Goal: Information Seeking & Learning: Learn about a topic

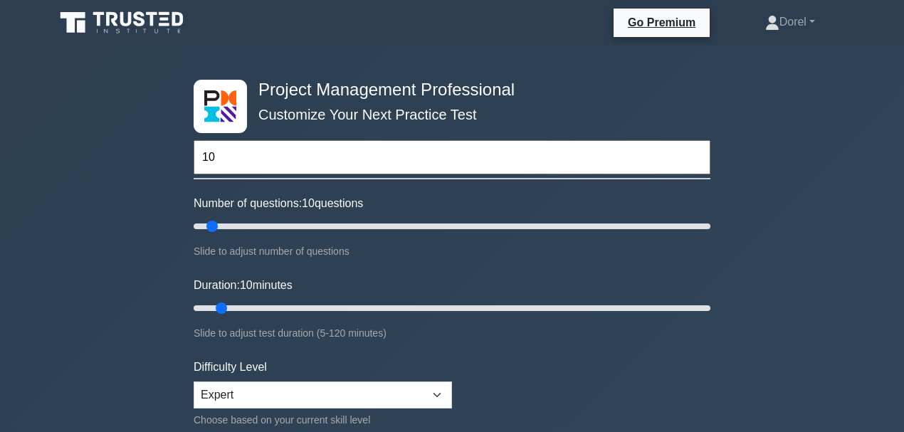
click at [236, 158] on input "10" at bounding box center [452, 157] width 517 height 34
type input "10"
click at [227, 159] on input "10" at bounding box center [452, 157] width 517 height 34
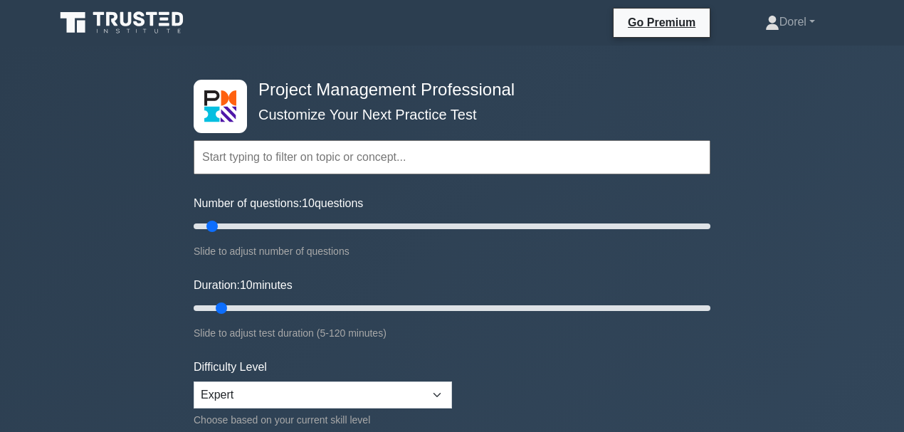
drag, startPoint x: 224, startPoint y: 306, endPoint x: 236, endPoint y: 306, distance: 12.1
type input "15"
click at [236, 306] on input "Duration: 15 minutes" at bounding box center [452, 308] width 517 height 17
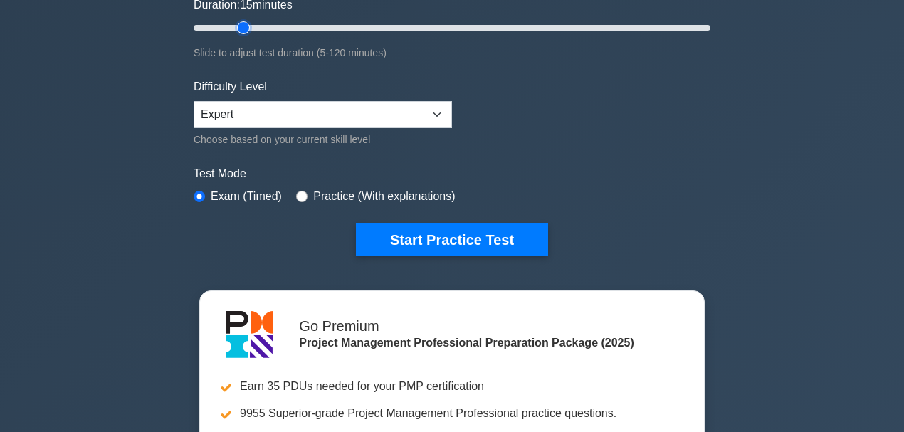
scroll to position [285, 0]
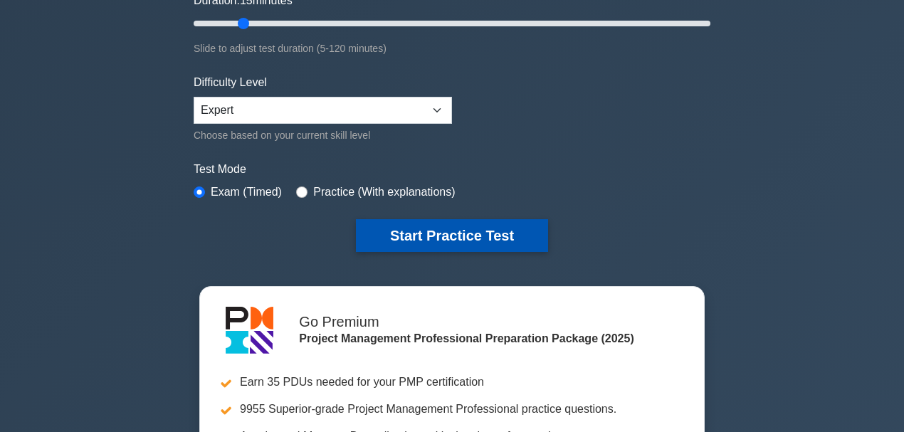
click at [428, 243] on button "Start Practice Test" at bounding box center [452, 235] width 192 height 33
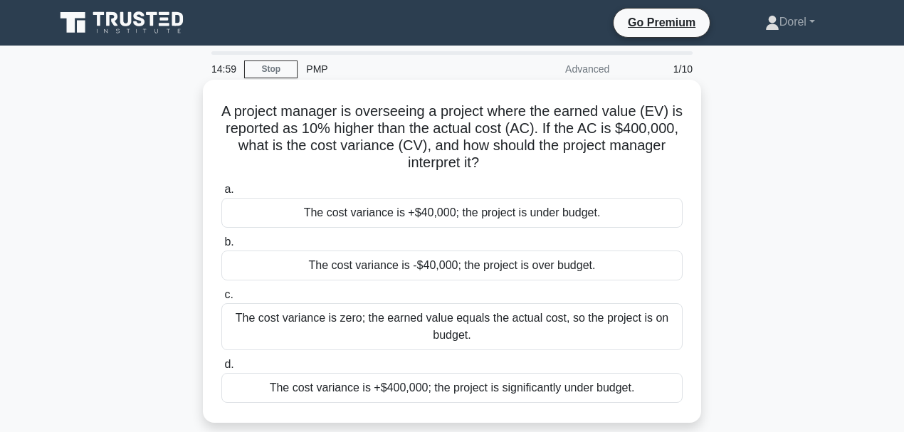
scroll to position [47, 0]
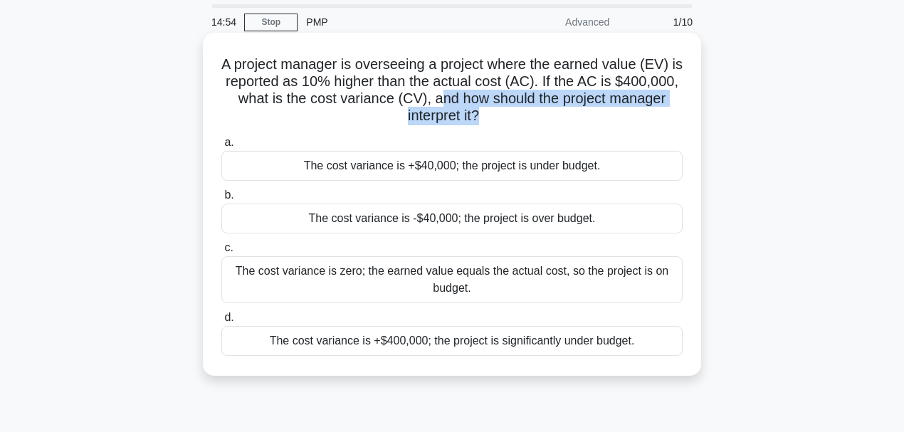
drag, startPoint x: 511, startPoint y: 119, endPoint x: 500, endPoint y: 101, distance: 21.1
click at [500, 101] on h5 "A project manager is overseeing a project where the earned value (EV) is report…" at bounding box center [452, 91] width 464 height 70
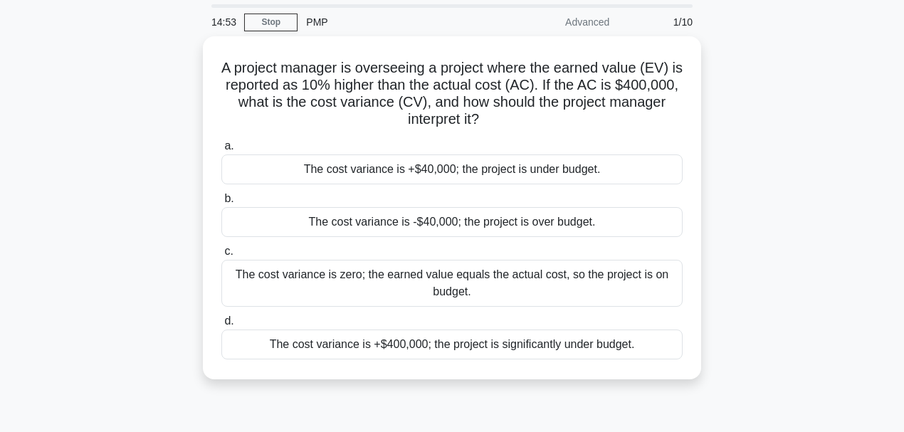
click at [836, 127] on div "A project manager is overseeing a project where the earned value (EV) is report…" at bounding box center [451, 216] width 811 height 360
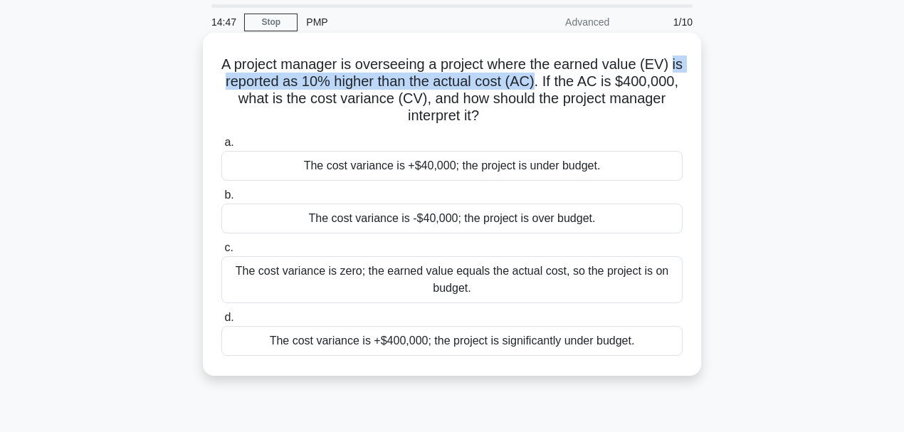
drag, startPoint x: 249, startPoint y: 81, endPoint x: 577, endPoint y: 83, distance: 328.1
click at [577, 83] on h5 "A project manager is overseeing a project where the earned value (EV) is report…" at bounding box center [452, 91] width 464 height 70
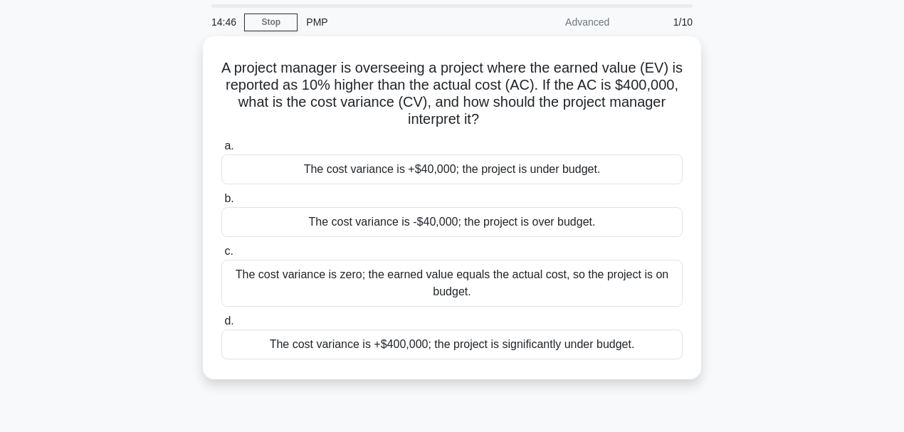
click at [844, 109] on div "A project manager is overseeing a project where the earned value (EV) is report…" at bounding box center [451, 216] width 811 height 360
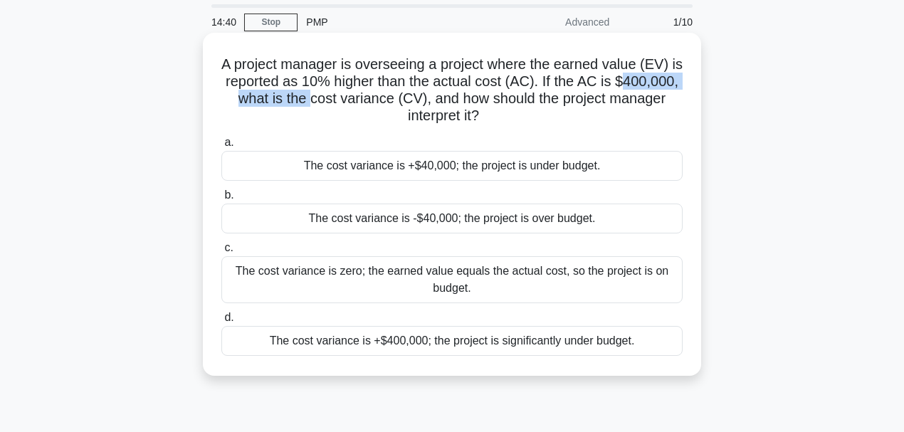
drag, startPoint x: 240, startPoint y: 97, endPoint x: 375, endPoint y: 102, distance: 135.3
click at [372, 102] on h5 "A project manager is overseeing a project where the earned value (EV) is report…" at bounding box center [452, 91] width 464 height 70
click at [424, 100] on h5 "A project manager is overseeing a project where the earned value (EV) is report…" at bounding box center [452, 91] width 464 height 70
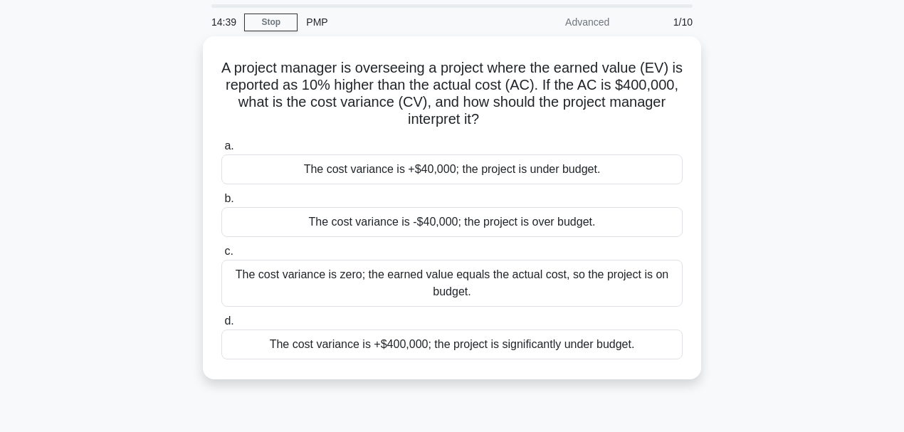
click at [164, 145] on div "A project manager is overseeing a project where the earned value (EV) is report…" at bounding box center [451, 216] width 811 height 360
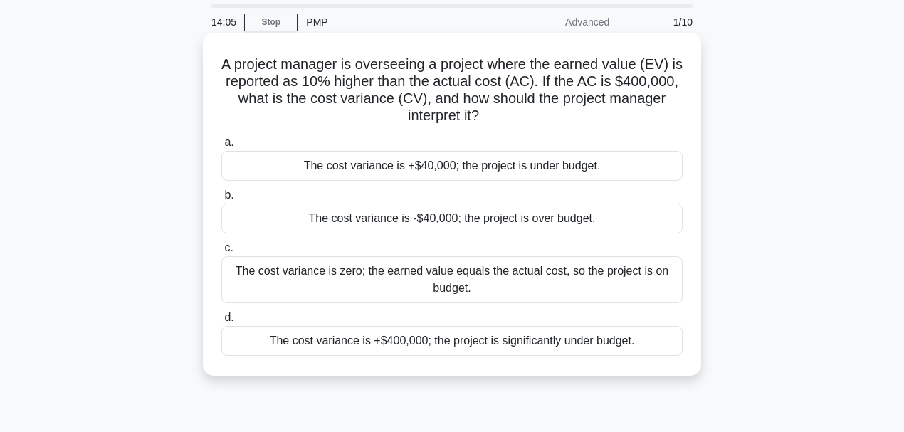
click at [444, 175] on div "The cost variance is +$40,000; the project is under budget." at bounding box center [451, 166] width 461 height 30
click at [221, 147] on input "a. The cost variance is +$40,000; the project is under budget." at bounding box center [221, 142] width 0 height 9
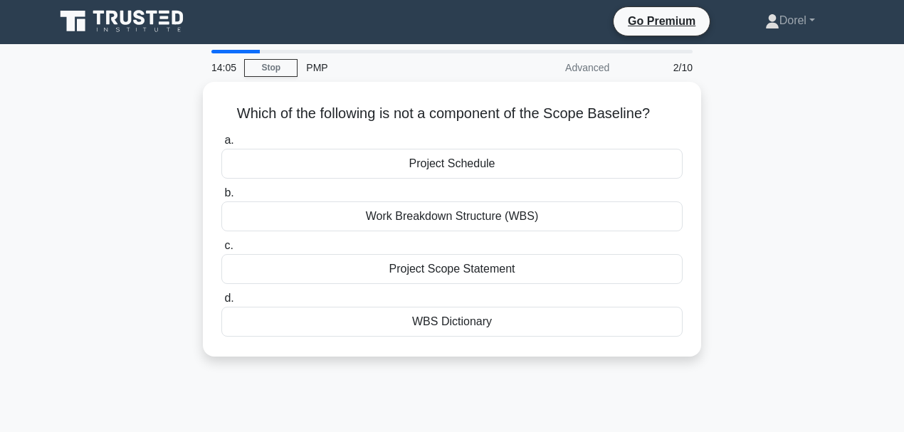
scroll to position [0, 0]
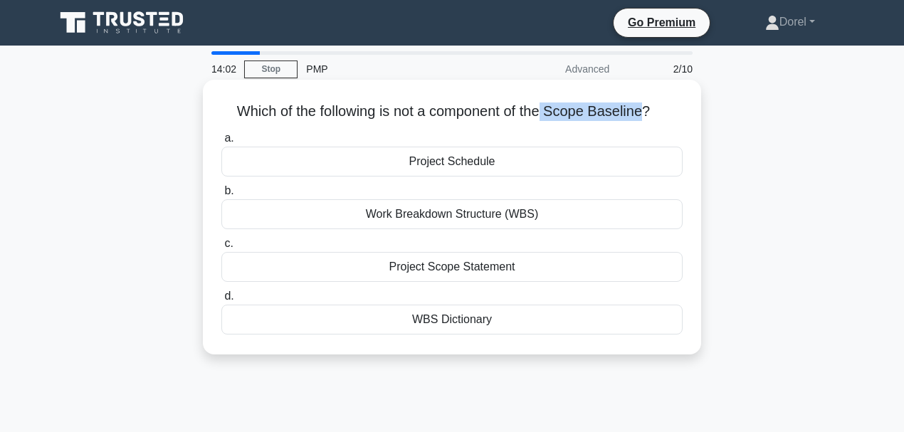
drag, startPoint x: 648, startPoint y: 113, endPoint x: 545, endPoint y: 115, distance: 103.2
click at [545, 115] on h5 "Which of the following is not a component of the Scope Baseline? .spinner_0XTQ{…" at bounding box center [452, 111] width 464 height 19
click at [416, 325] on div "WBS Dictionary" at bounding box center [451, 320] width 461 height 30
click at [221, 301] on input "d. WBS Dictionary" at bounding box center [221, 296] width 0 height 9
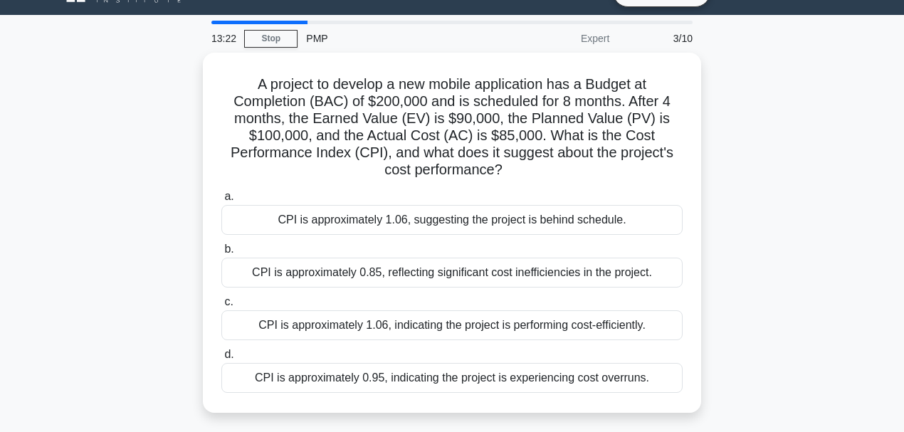
scroll to position [47, 0]
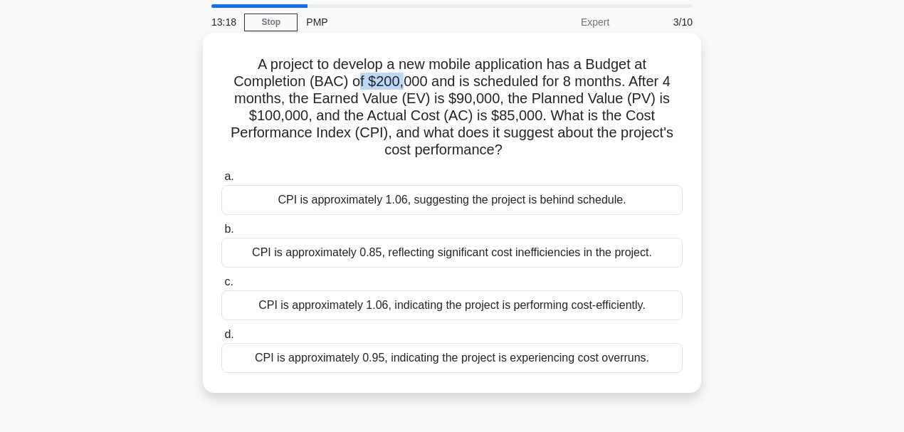
drag, startPoint x: 357, startPoint y: 80, endPoint x: 403, endPoint y: 78, distance: 45.6
click at [403, 78] on h5 "A project to develop a new mobile application has a Budget at Completion (BAC) …" at bounding box center [452, 108] width 464 height 104
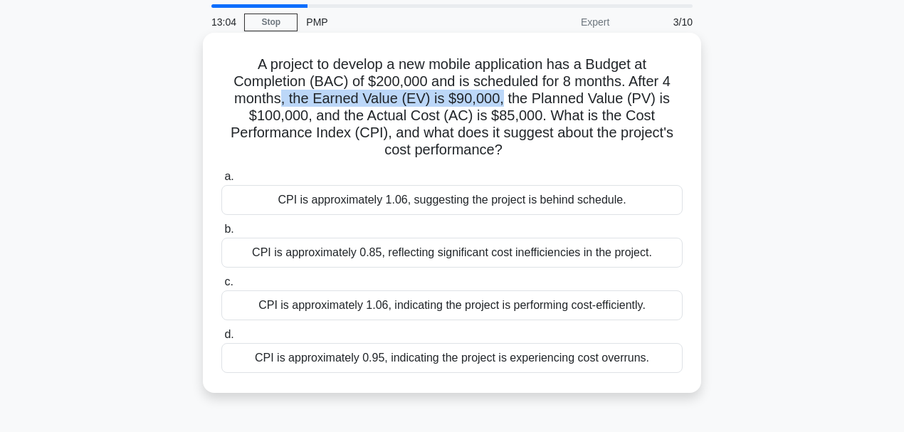
drag, startPoint x: 283, startPoint y: 98, endPoint x: 501, endPoint y: 96, distance: 217.8
click at [501, 96] on h5 "A project to develop a new mobile application has a Budget at Completion (BAC) …" at bounding box center [452, 108] width 464 height 104
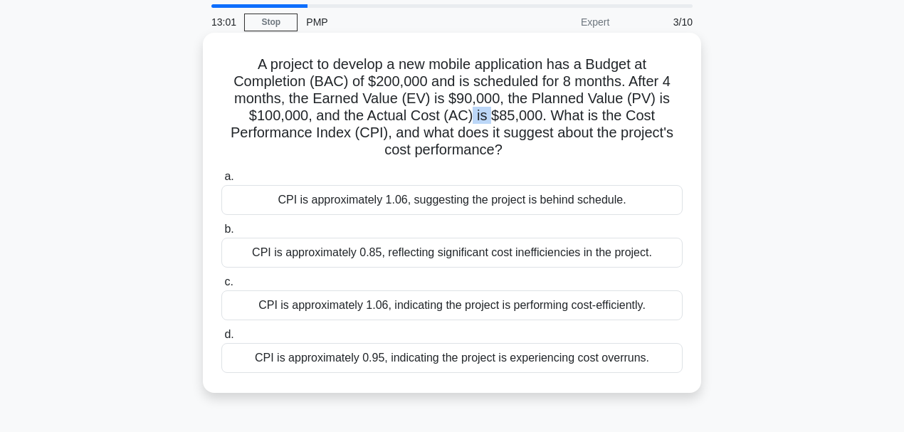
drag, startPoint x: 473, startPoint y: 114, endPoint x: 493, endPoint y: 112, distance: 20.0
click at [493, 112] on h5 "A project to develop a new mobile application has a Budget at Completion (BAC) …" at bounding box center [452, 108] width 464 height 104
click at [525, 114] on h5 "A project to develop a new mobile application has a Budget at Completion (BAC) …" at bounding box center [452, 108] width 464 height 104
click at [441, 307] on div "CPI is approximately 1.06, indicating the project is performing cost-efficientl…" at bounding box center [451, 305] width 461 height 30
click at [221, 287] on input "c. CPI is approximately 1.06, indicating the project is performing cost-efficie…" at bounding box center [221, 282] width 0 height 9
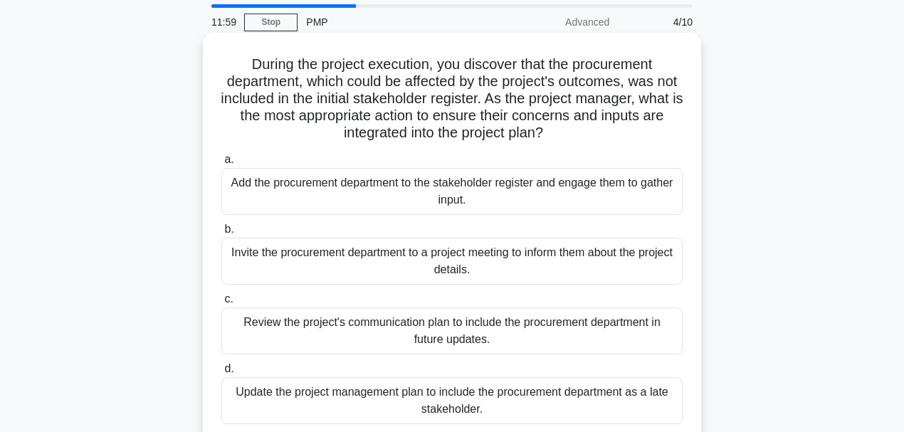
drag, startPoint x: 361, startPoint y: 135, endPoint x: 564, endPoint y: 138, distance: 203.6
click at [564, 138] on h5 "During the project execution, you discover that the procurement department, whi…" at bounding box center [452, 99] width 464 height 87
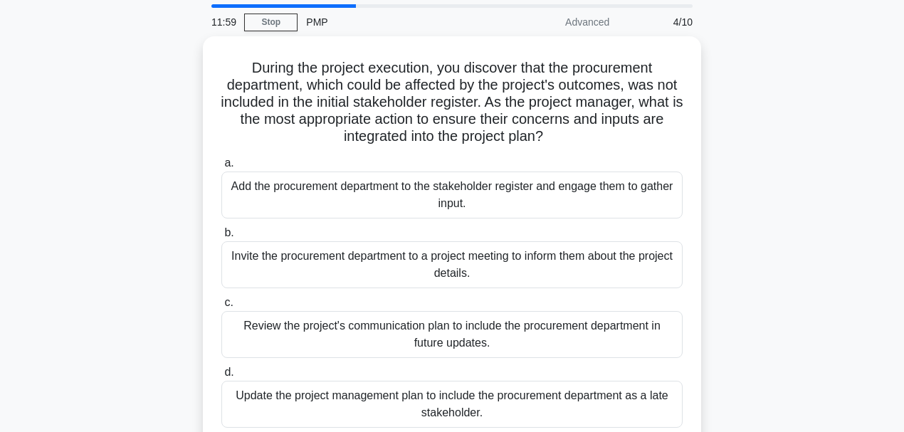
click at [132, 122] on div "During the project execution, you discover that the procurement department, whi…" at bounding box center [451, 250] width 811 height 428
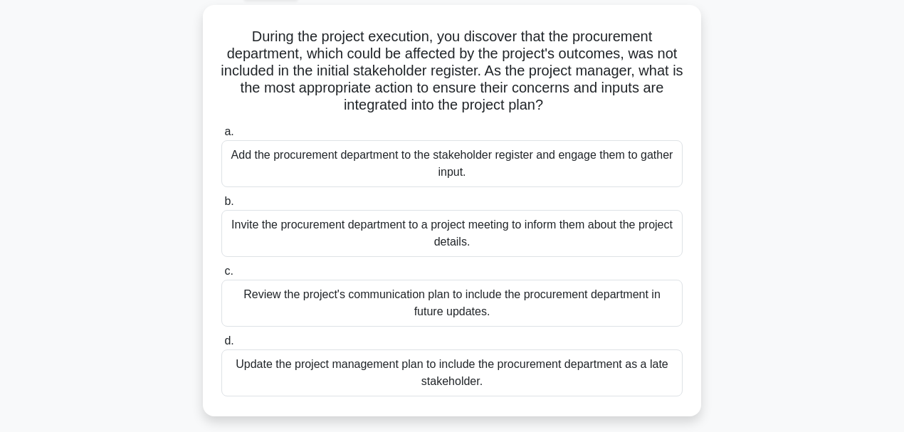
scroll to position [95, 0]
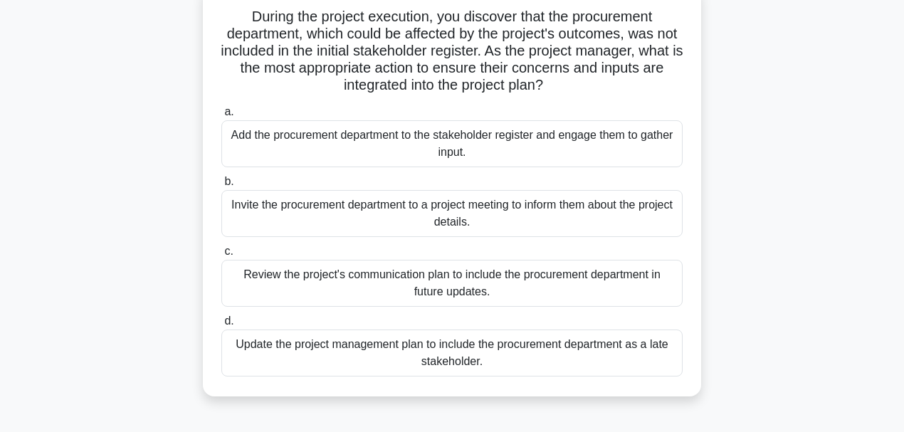
click at [295, 138] on div "Add the procurement department to the stakeholder register and engage them to g…" at bounding box center [451, 143] width 461 height 47
click at [221, 117] on input "a. Add the procurement department to the stakeholder register and engage them t…" at bounding box center [221, 111] width 0 height 9
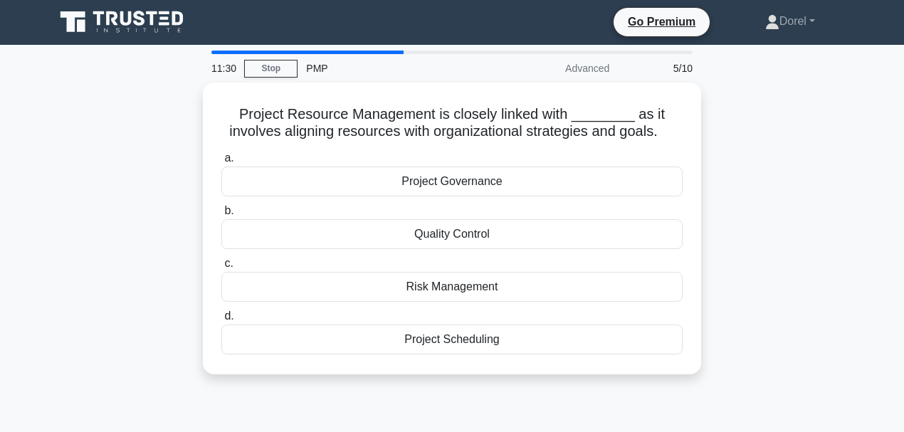
scroll to position [0, 0]
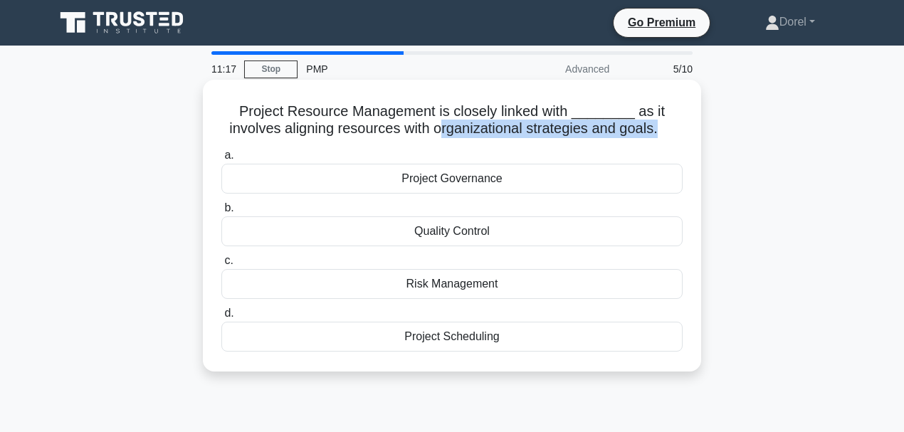
drag, startPoint x: 438, startPoint y: 131, endPoint x: 659, endPoint y: 130, distance: 220.6
click at [659, 130] on h5 "Project Resource Management is closely linked with ________ as it involves alig…" at bounding box center [452, 120] width 464 height 36
click at [451, 340] on div "Project Scheduling" at bounding box center [451, 337] width 461 height 30
click at [221, 318] on input "d. Project Scheduling" at bounding box center [221, 313] width 0 height 9
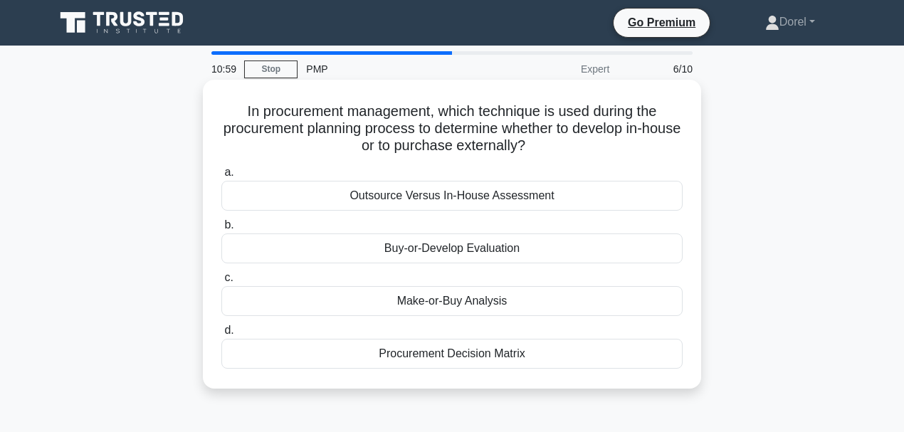
drag, startPoint x: 340, startPoint y: 147, endPoint x: 558, endPoint y: 147, distance: 217.8
click at [558, 147] on h5 "In procurement management, which technique is used during the procurement plann…" at bounding box center [452, 128] width 464 height 53
drag, startPoint x: 384, startPoint y: 304, endPoint x: 505, endPoint y: 302, distance: 121.0
click at [505, 302] on div "Make-or-Buy Analysis" at bounding box center [451, 301] width 461 height 30
click at [457, 306] on div "Make-or-Buy Analysis" at bounding box center [451, 301] width 461 height 30
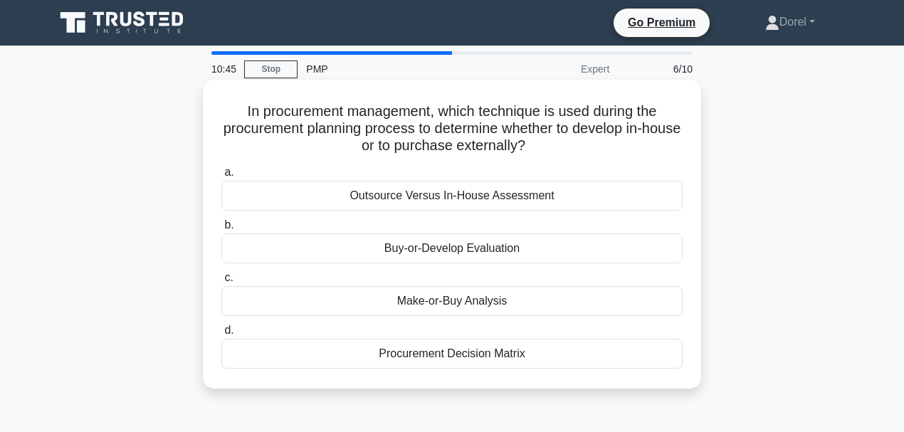
click at [221, 283] on input "c. Make-or-Buy Analysis" at bounding box center [221, 277] width 0 height 9
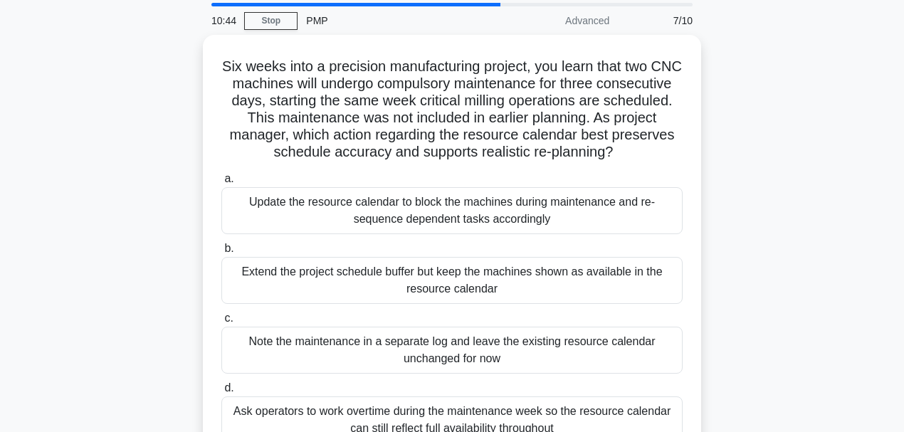
scroll to position [95, 0]
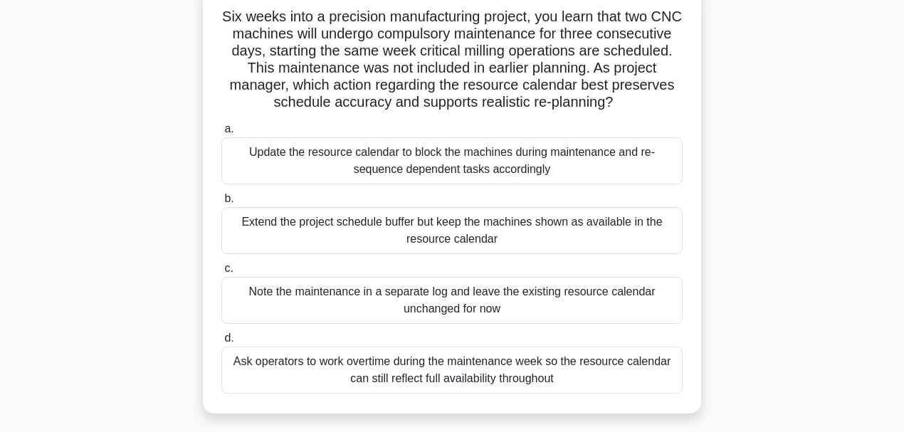
click at [310, 167] on div "Update the resource calendar to block the machines during maintenance and re-se…" at bounding box center [451, 160] width 461 height 47
click at [221, 134] on input "a. Update the resource calendar to block the machines during maintenance and re…" at bounding box center [221, 129] width 0 height 9
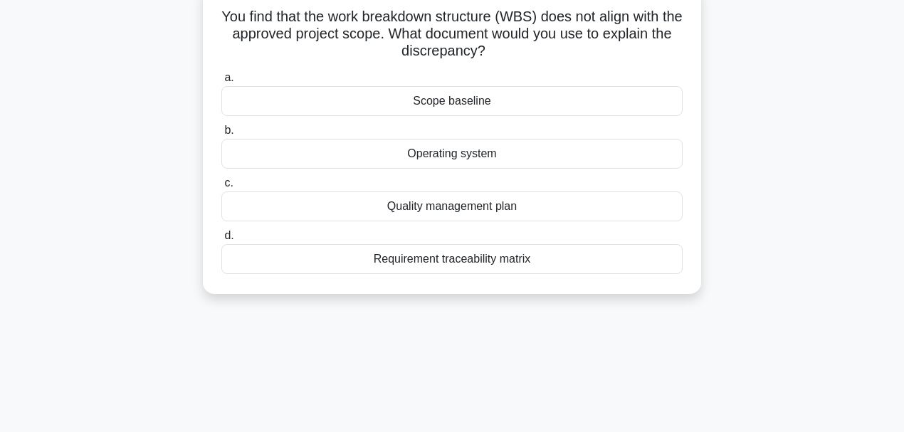
scroll to position [0, 0]
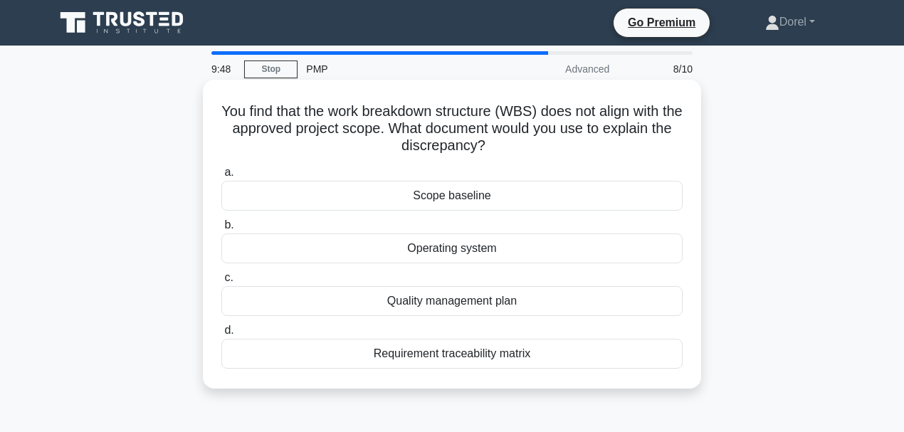
click at [468, 201] on div "Scope baseline" at bounding box center [451, 196] width 461 height 30
click at [221, 177] on input "a. Scope baseline" at bounding box center [221, 172] width 0 height 9
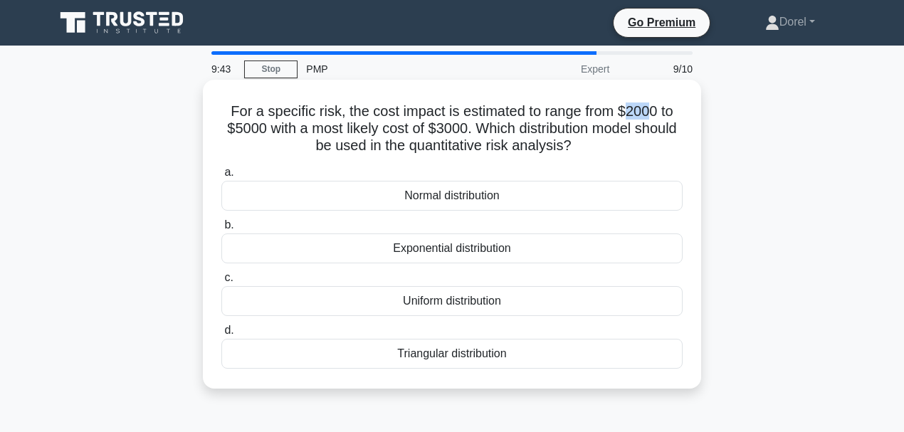
drag, startPoint x: 628, startPoint y: 111, endPoint x: 651, endPoint y: 110, distance: 22.8
click at [651, 110] on h5 "For a specific risk, the cost impact is estimated to range from $2000 to $5000 …" at bounding box center [452, 128] width 464 height 53
click at [452, 354] on div "Triangular distribution" at bounding box center [451, 354] width 461 height 30
click at [221, 335] on input "d. Triangular distribution" at bounding box center [221, 330] width 0 height 9
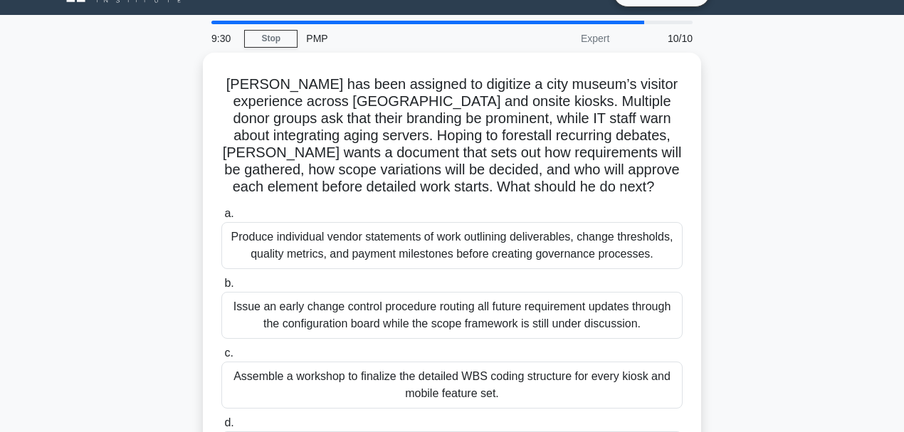
scroll to position [47, 0]
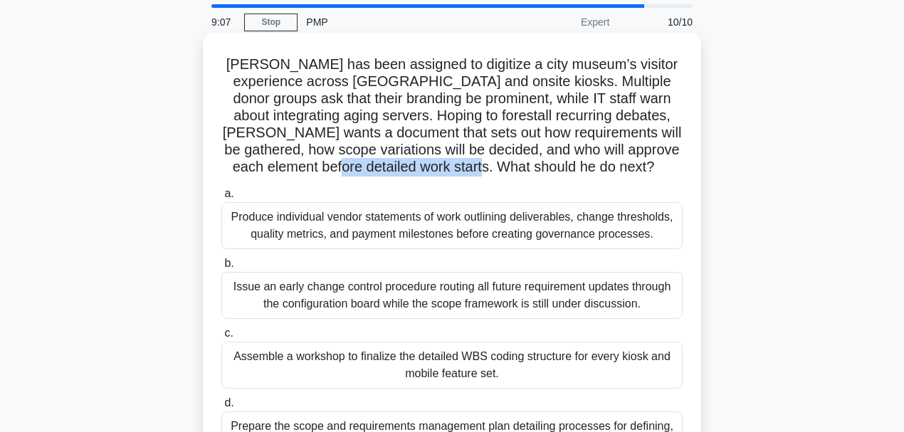
drag, startPoint x: 411, startPoint y: 168, endPoint x: 576, endPoint y: 171, distance: 165.1
click at [576, 171] on h5 "Rahul has been assigned to digitize a city museum’s visitor experience across m…" at bounding box center [452, 116] width 464 height 121
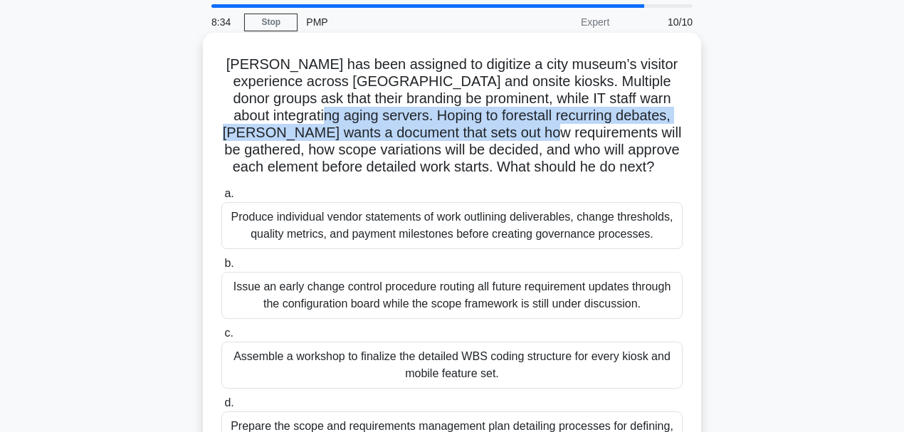
drag, startPoint x: 326, startPoint y: 115, endPoint x: 502, endPoint y: 127, distance: 176.9
click at [502, 127] on h5 "Rahul has been assigned to digitize a city museum’s visitor experience across m…" at bounding box center [452, 116] width 464 height 121
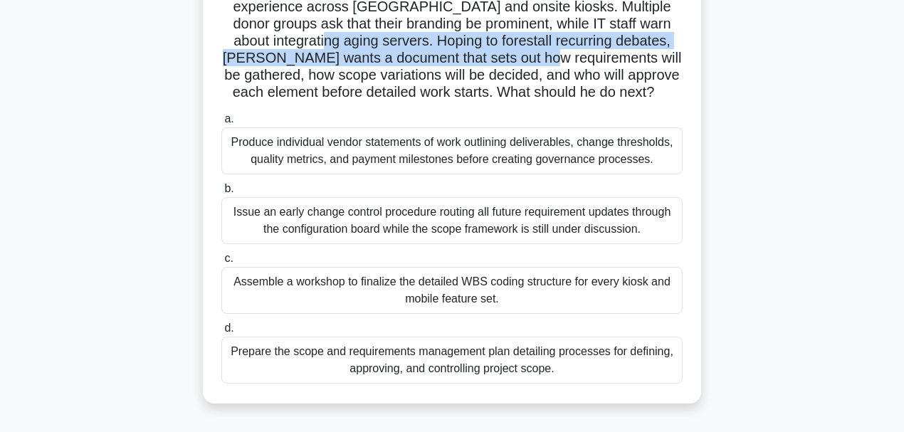
scroll to position [142, 0]
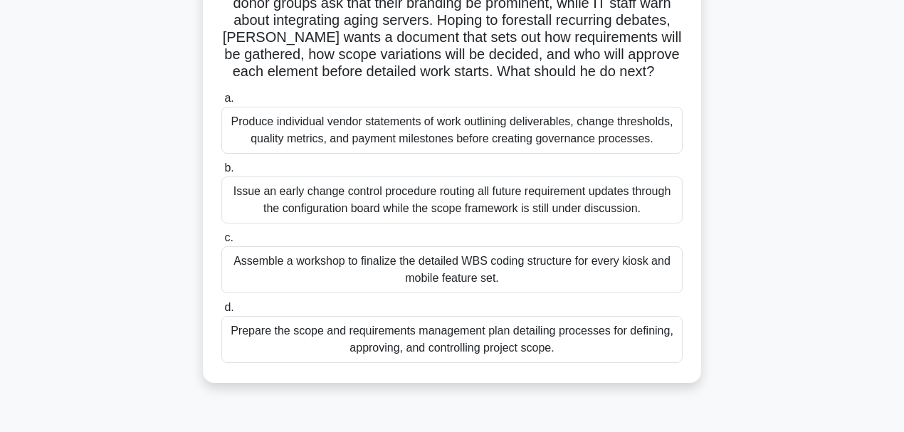
click at [383, 329] on div "Prepare the scope and requirements management plan detailing processes for defi…" at bounding box center [451, 339] width 461 height 47
click at [221, 312] on input "d. Prepare the scope and requirements management plan detailing processes for d…" at bounding box center [221, 307] width 0 height 9
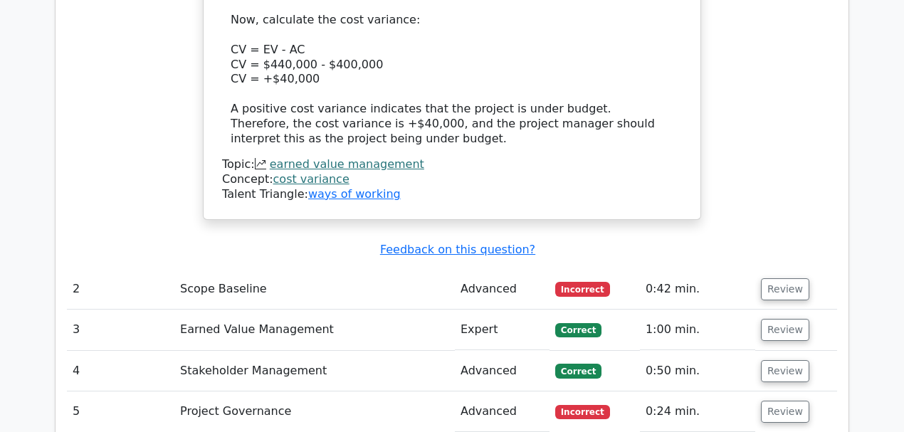
scroll to position [1945, 0]
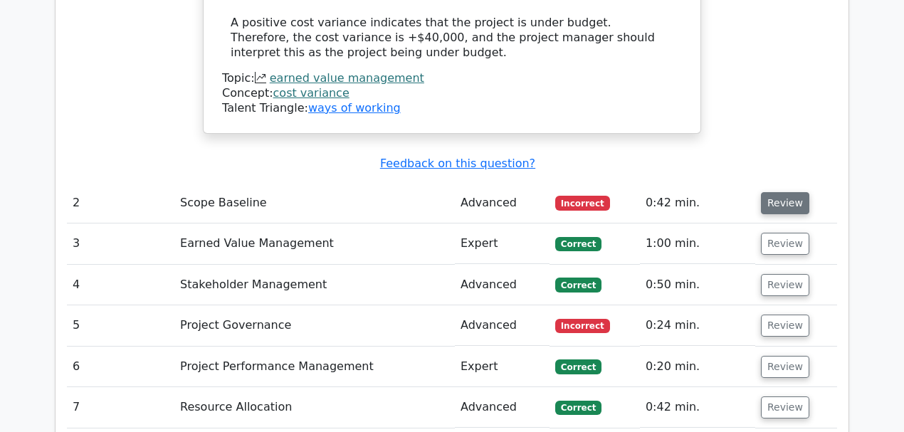
click at [799, 192] on button "Review" at bounding box center [785, 203] width 48 height 22
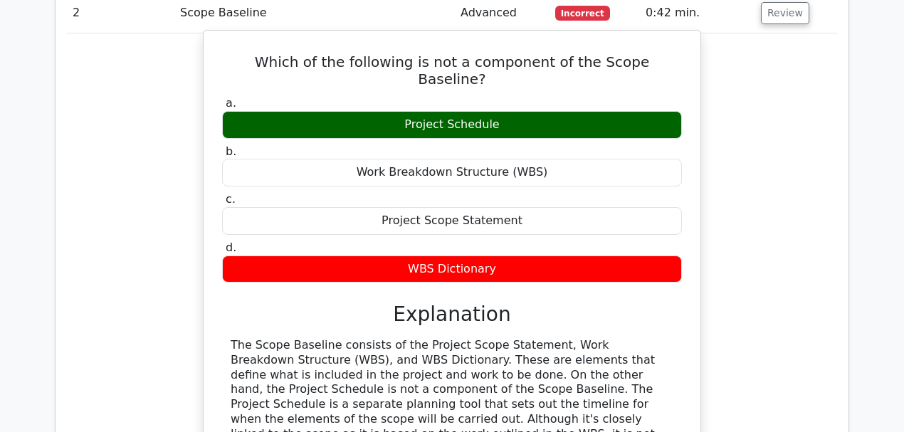
scroll to position [2040, 0]
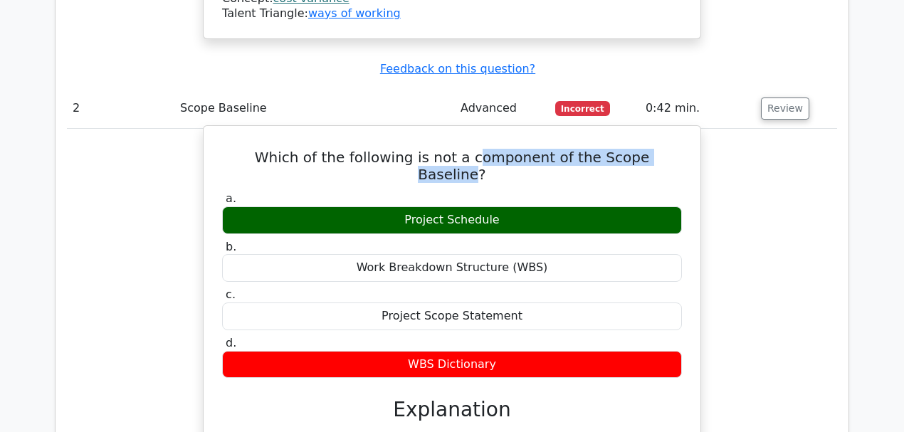
drag, startPoint x: 447, startPoint y: 82, endPoint x: 658, endPoint y: 75, distance: 210.8
click at [658, 149] on h5 "Which of the following is not a component of the Scope Baseline?" at bounding box center [452, 166] width 463 height 34
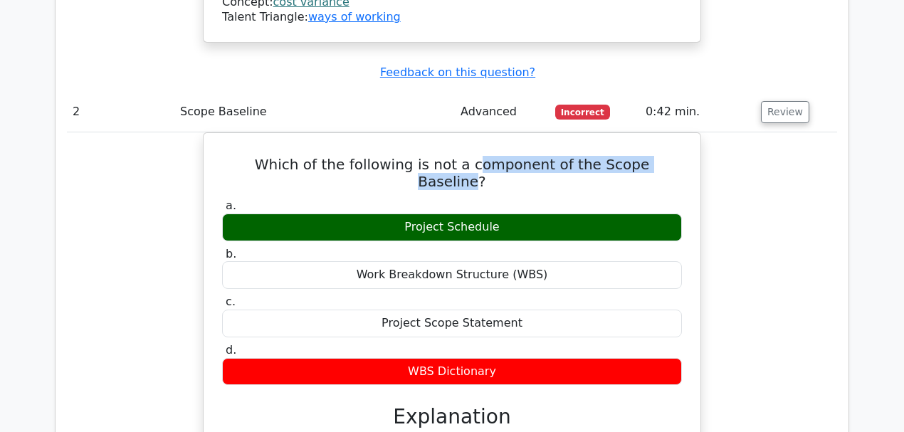
copy h5 "omponent of the Scope Baseline"
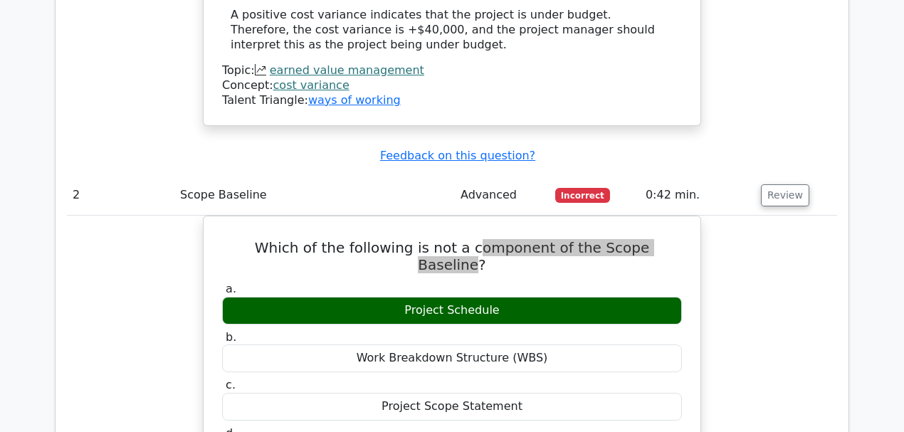
scroll to position [1897, 0]
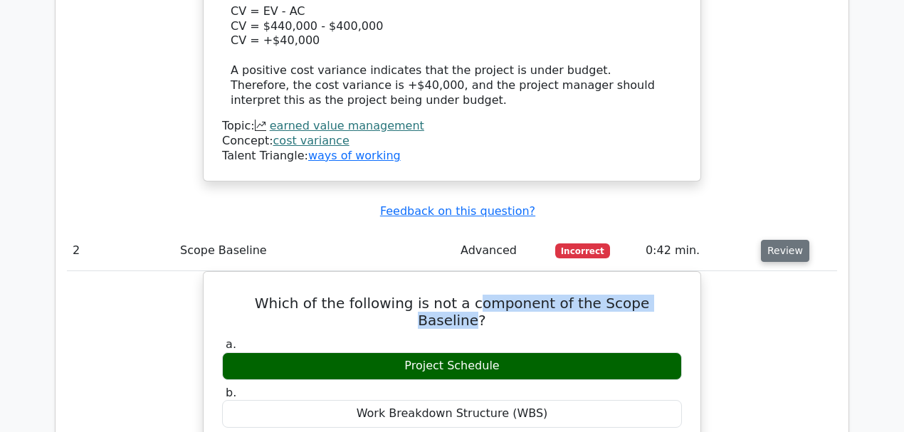
click at [787, 240] on button "Review" at bounding box center [785, 251] width 48 height 22
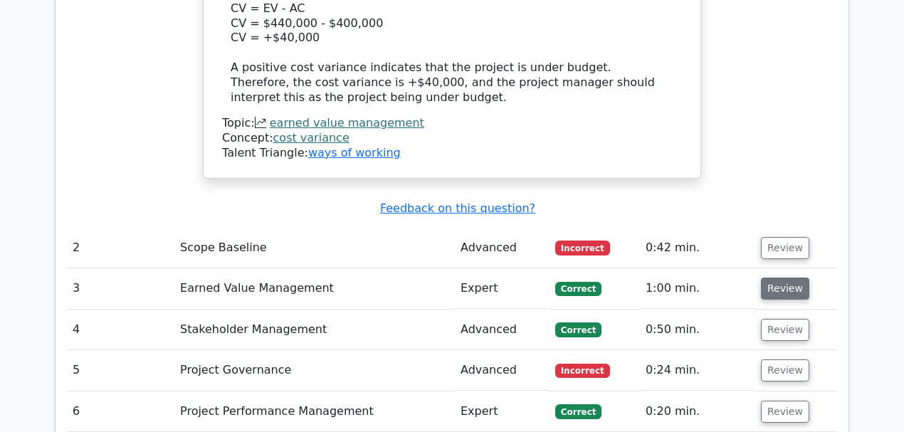
scroll to position [2040, 0]
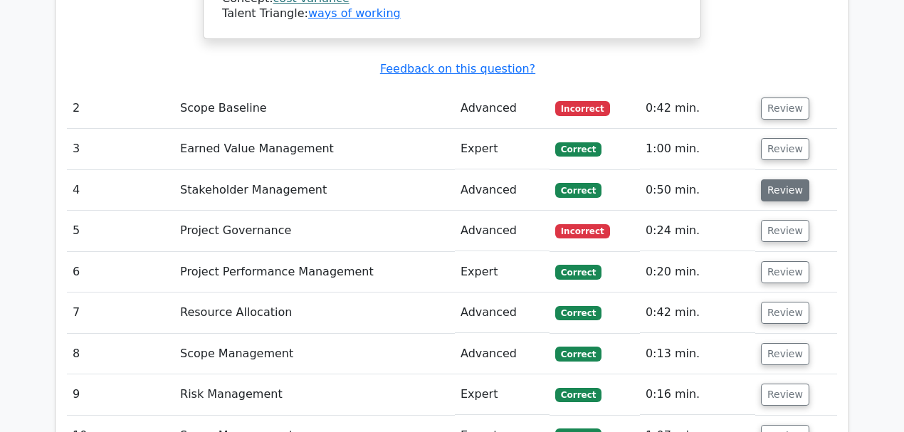
click at [789, 179] on button "Review" at bounding box center [785, 190] width 48 height 22
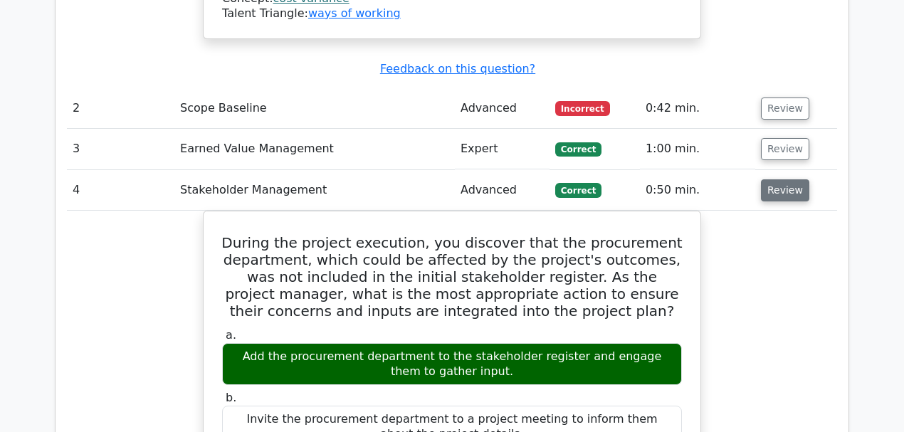
click at [789, 179] on button "Review" at bounding box center [785, 190] width 48 height 22
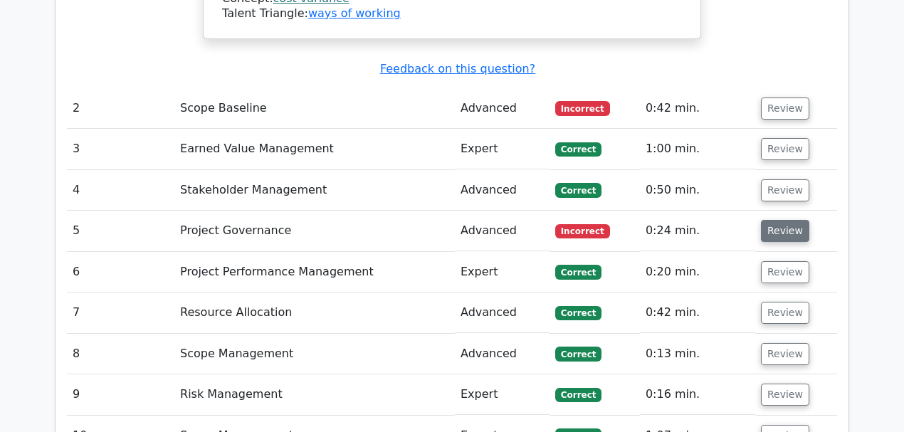
click at [782, 220] on button "Review" at bounding box center [785, 231] width 48 height 22
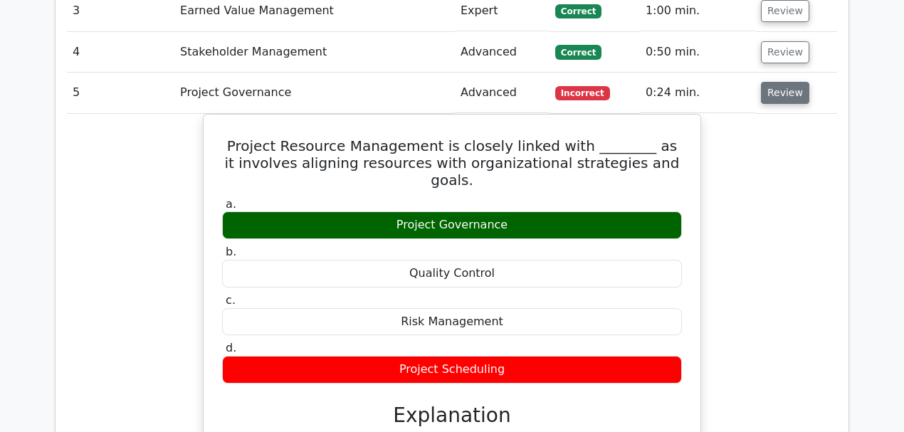
scroll to position [2182, 0]
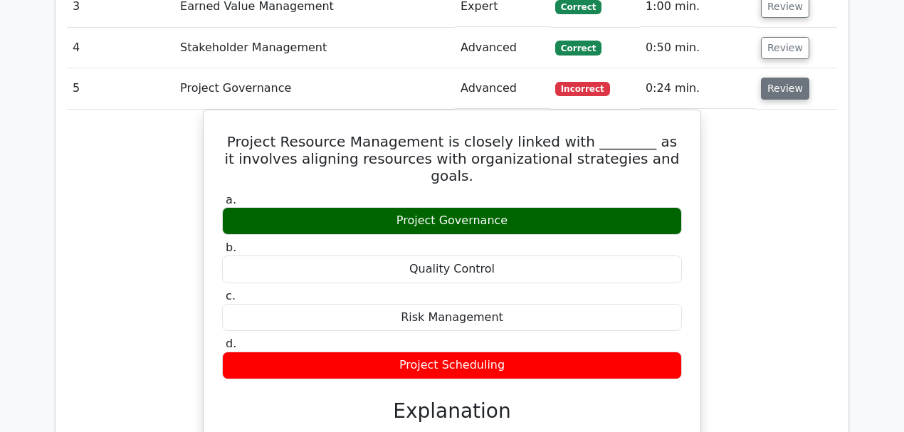
click at [794, 78] on button "Review" at bounding box center [785, 89] width 48 height 22
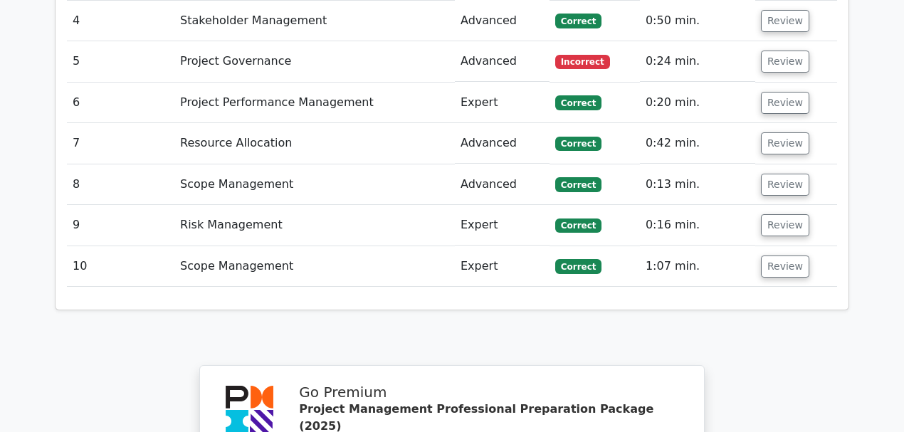
scroll to position [2230, 0]
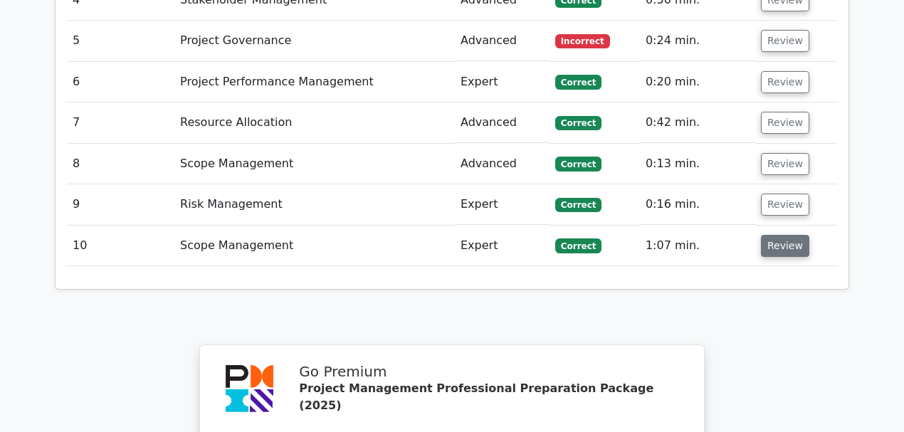
click at [776, 235] on button "Review" at bounding box center [785, 246] width 48 height 22
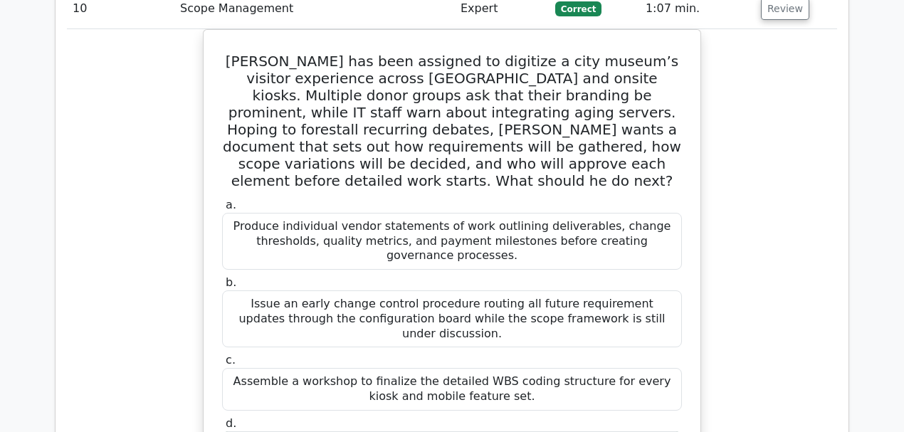
scroll to position [2277, 0]
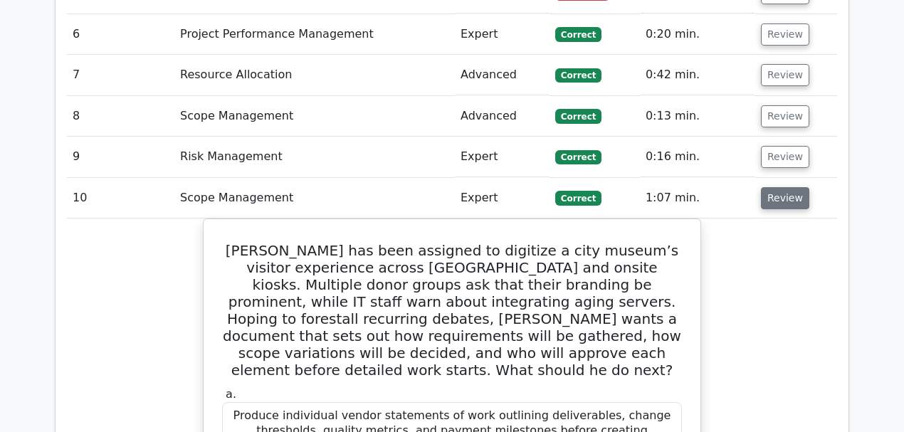
click at [777, 187] on button "Review" at bounding box center [785, 198] width 48 height 22
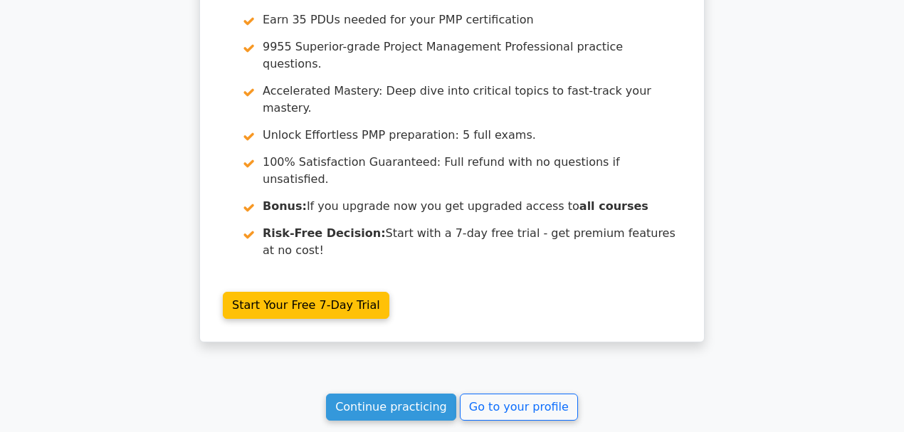
scroll to position [2702, 0]
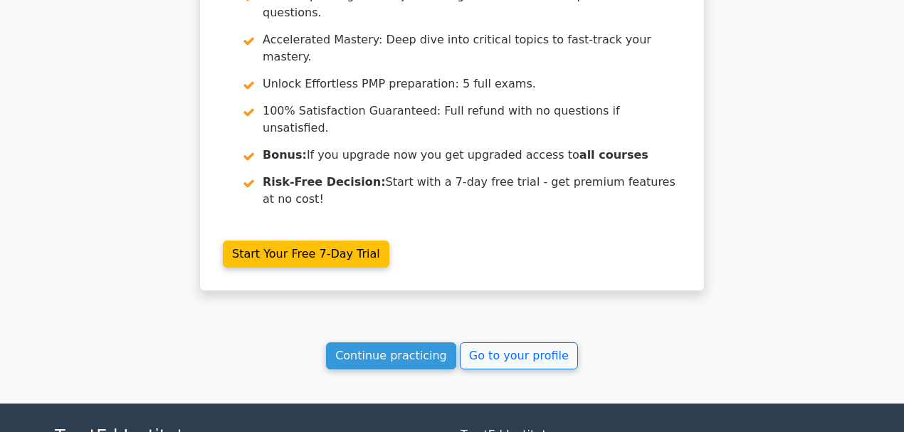
click at [520, 342] on link "Go to your profile" at bounding box center [519, 355] width 118 height 27
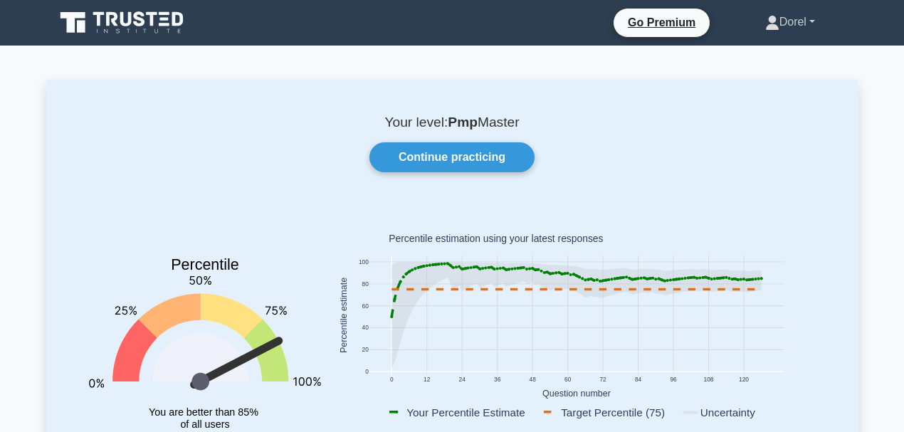
click at [806, 28] on link "Dorel" at bounding box center [790, 22] width 118 height 28
click at [809, 21] on link "Dorel" at bounding box center [790, 22] width 118 height 28
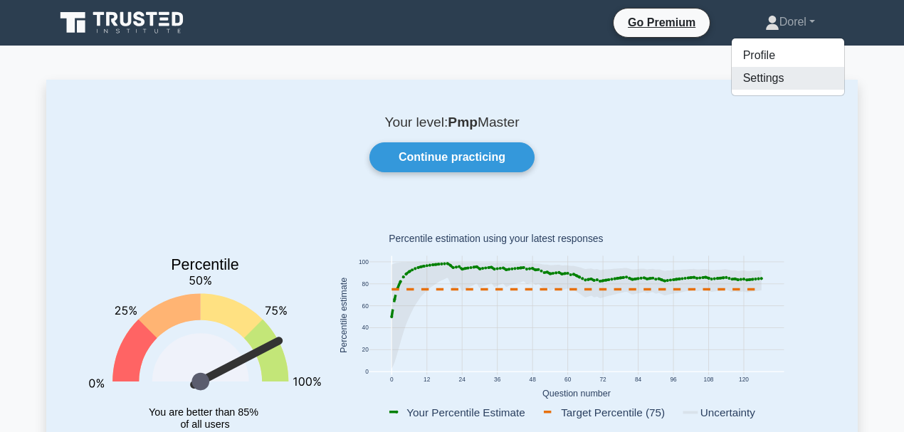
click at [771, 81] on link "Settings" at bounding box center [788, 78] width 112 height 23
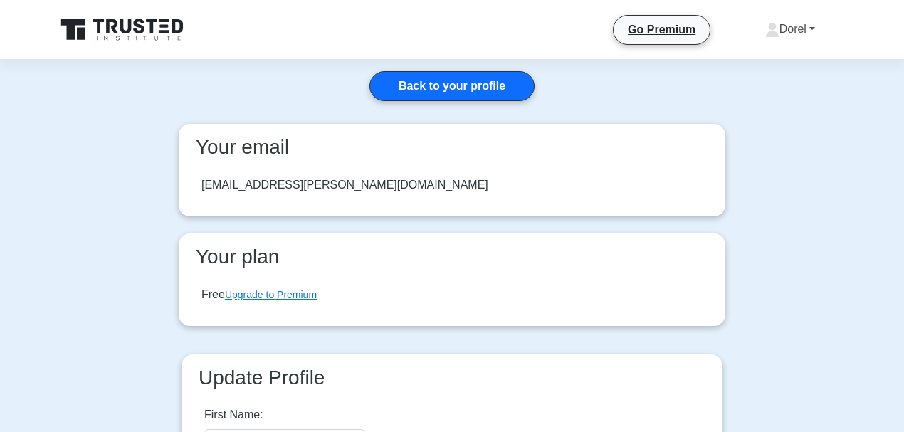
click at [800, 29] on link "Dorel" at bounding box center [790, 29] width 118 height 28
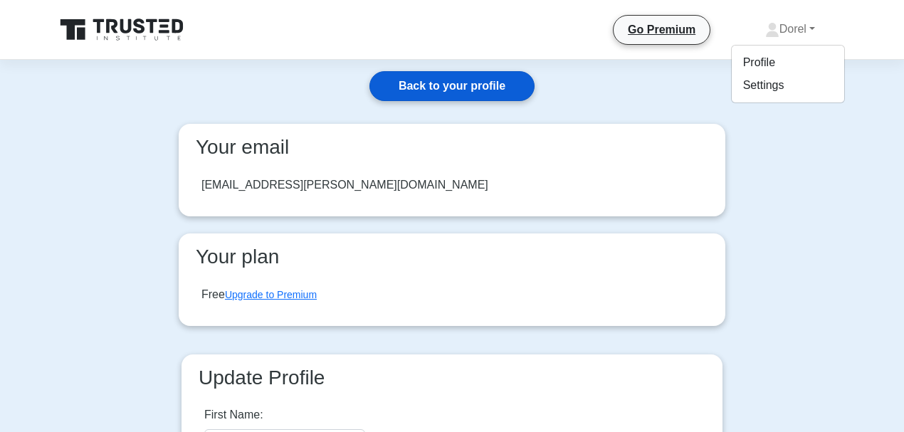
click at [473, 93] on link "Back to your profile" at bounding box center [451, 86] width 165 height 30
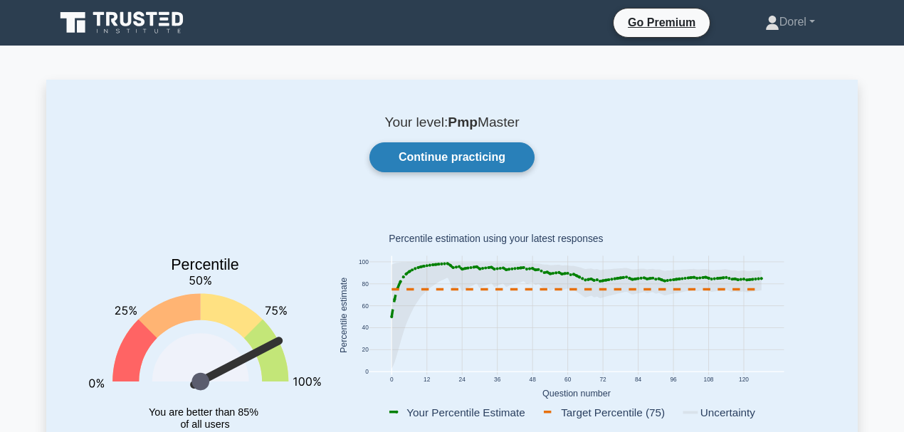
click at [515, 149] on link "Continue practicing" at bounding box center [451, 157] width 165 height 30
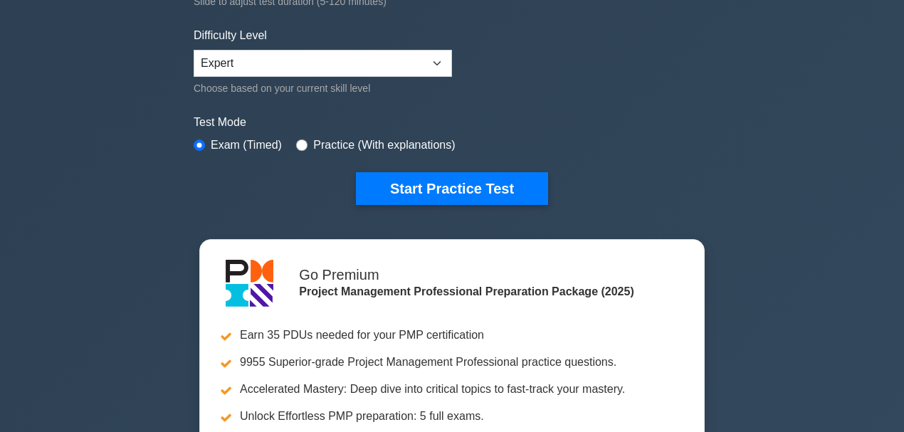
scroll to position [95, 0]
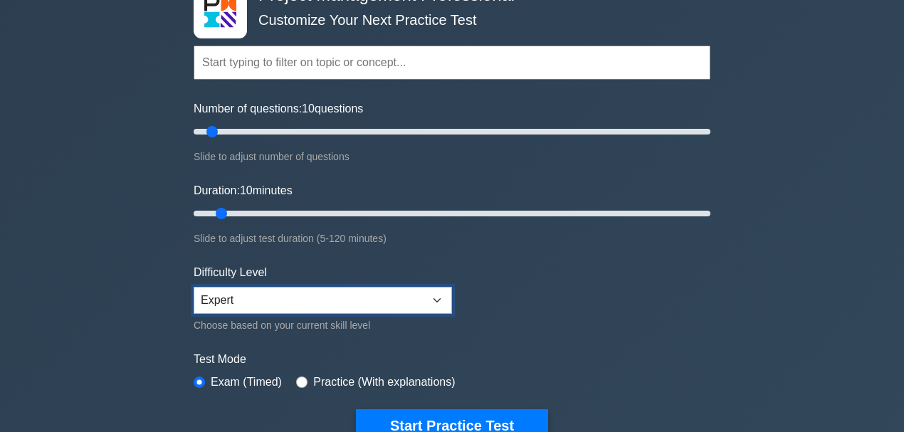
click at [219, 300] on select "Beginner Intermediate Expert" at bounding box center [323, 300] width 258 height 27
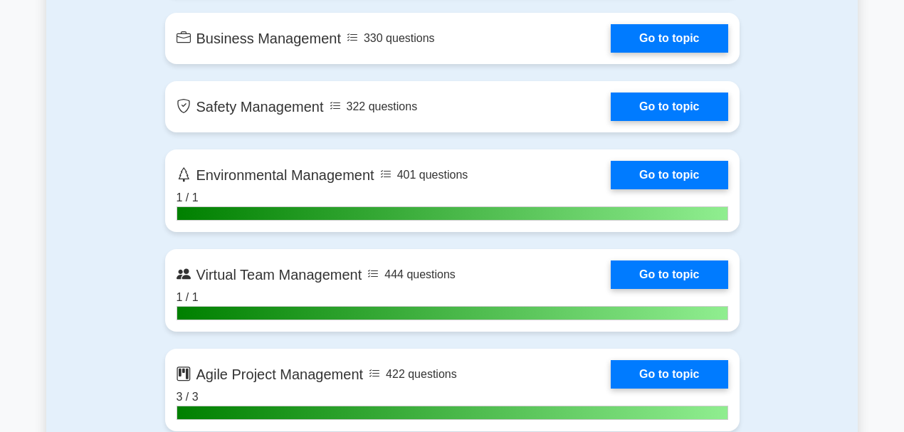
scroll to position [3416, 0]
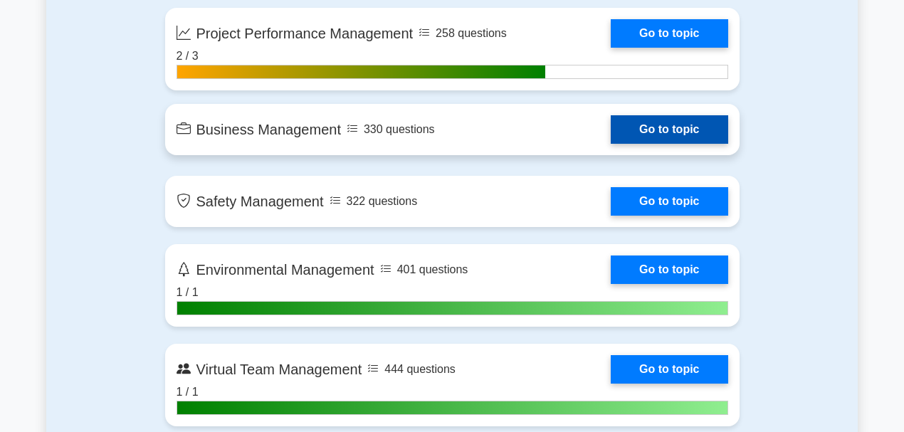
click at [611, 144] on link "Go to topic" at bounding box center [669, 129] width 117 height 28
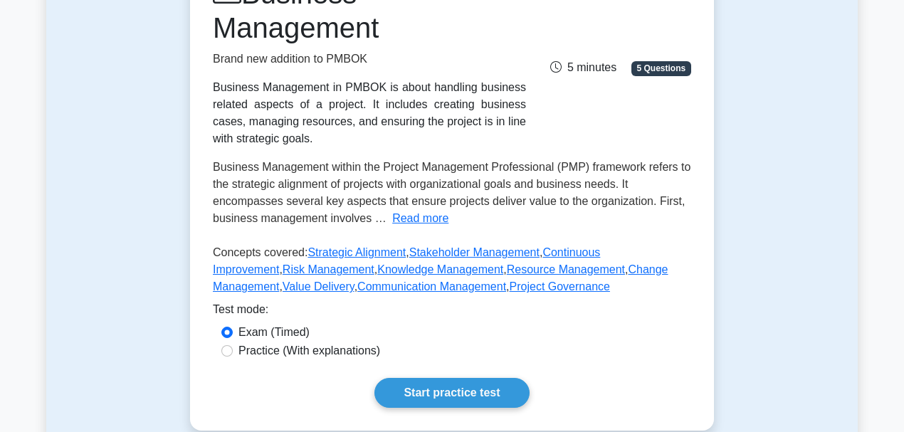
scroll to position [285, 0]
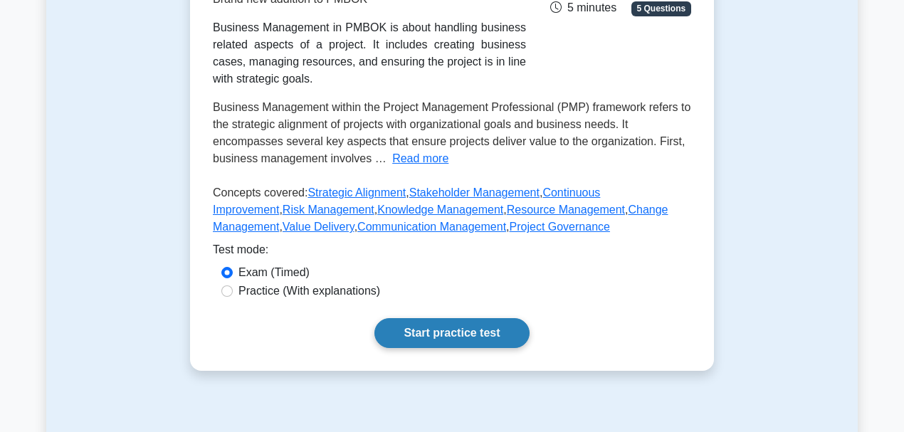
click at [452, 335] on link "Start practice test" at bounding box center [451, 333] width 154 height 30
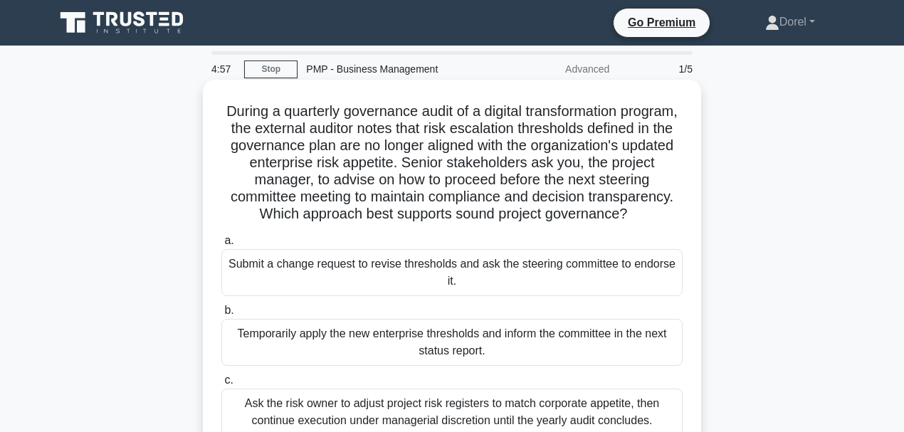
scroll to position [95, 0]
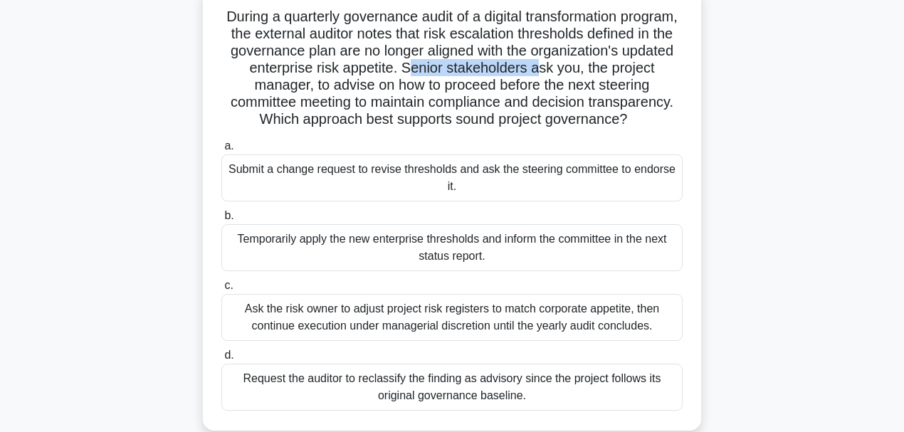
drag, startPoint x: 537, startPoint y: 73, endPoint x: 668, endPoint y: 73, distance: 131.0
click at [668, 73] on h5 "During a quarterly governance audit of a digital transformation program, the ex…" at bounding box center [452, 68] width 464 height 121
drag, startPoint x: 493, startPoint y: 143, endPoint x: 453, endPoint y: 139, distance: 39.3
click at [453, 129] on h5 "During a quarterly governance audit of a digital transformation program, the ex…" at bounding box center [452, 68] width 464 height 121
click at [521, 129] on h5 "During a quarterly governance audit of a digital transformation program, the ex…" at bounding box center [452, 68] width 464 height 121
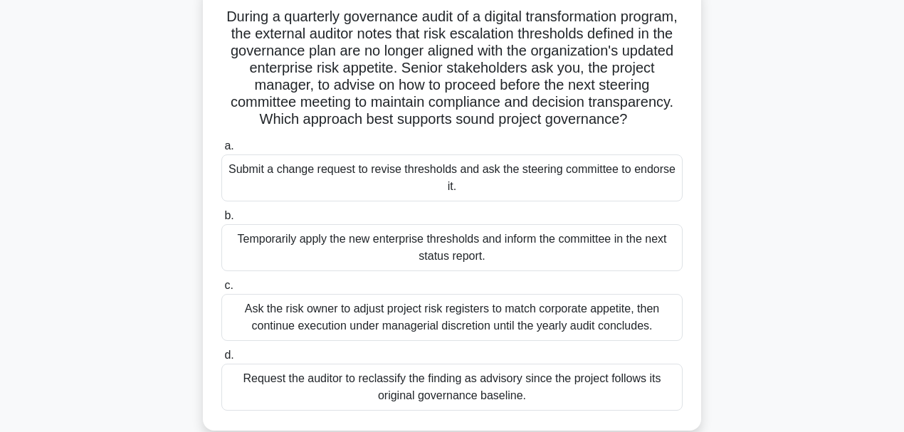
drag, startPoint x: 491, startPoint y: 141, endPoint x: 357, endPoint y: 117, distance: 135.8
click at [357, 117] on h5 "During a quarterly governance audit of a digital transformation program, the ex…" at bounding box center [452, 68] width 464 height 121
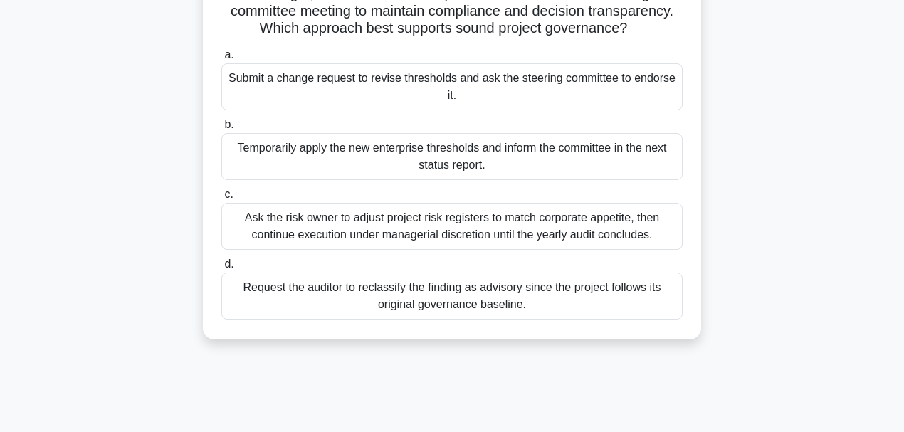
scroll to position [0, 0]
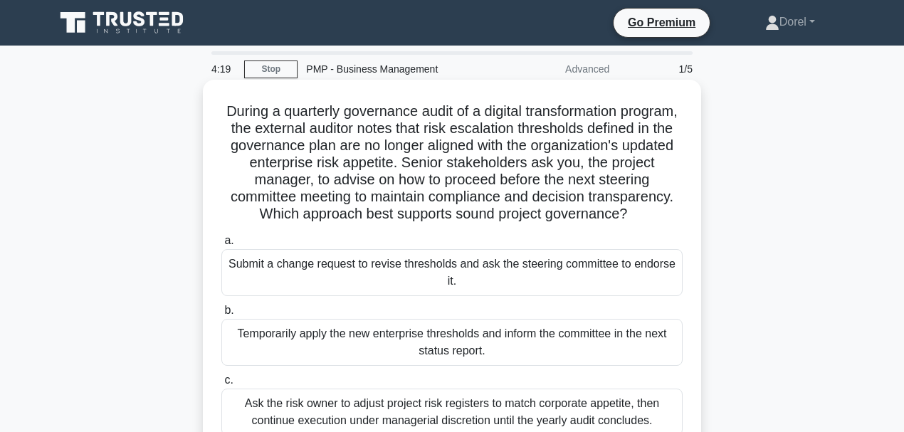
click at [214, 145] on div "During a quarterly governance audit of a digital transformation program, the ex…" at bounding box center [452, 302] width 487 height 434
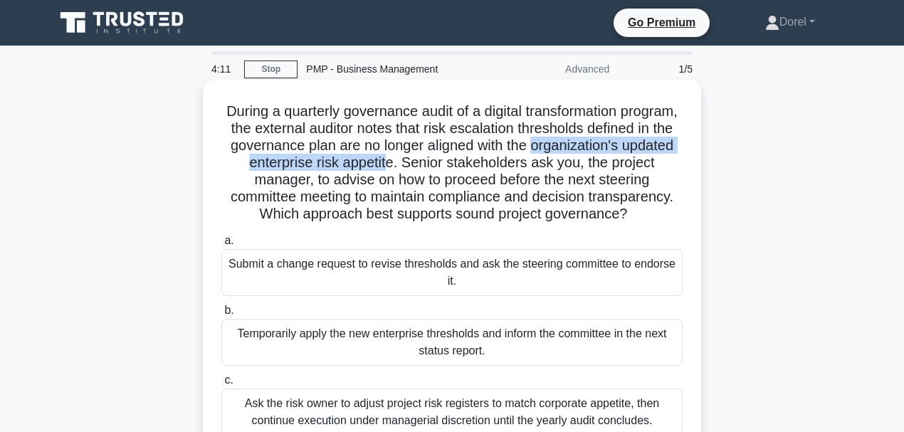
drag, startPoint x: 223, startPoint y: 169, endPoint x: 517, endPoint y: 166, distance: 294.0
click at [517, 166] on h5 "During a quarterly governance audit of a digital transformation program, the ex…" at bounding box center [452, 162] width 464 height 121
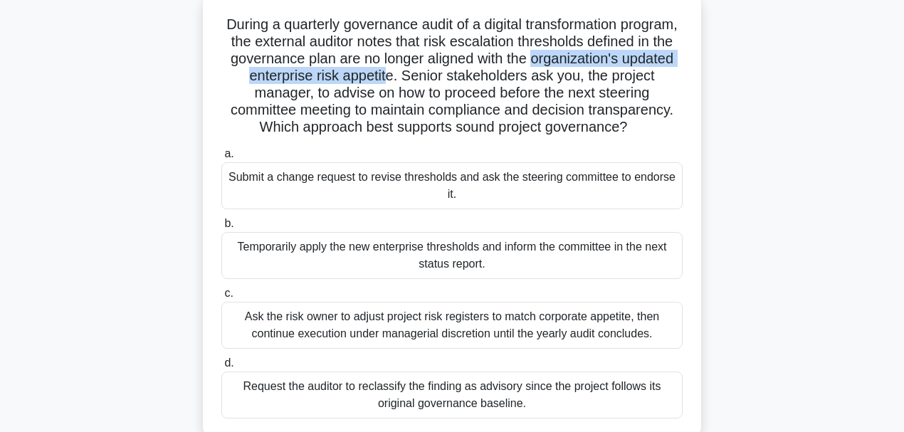
scroll to position [142, 0]
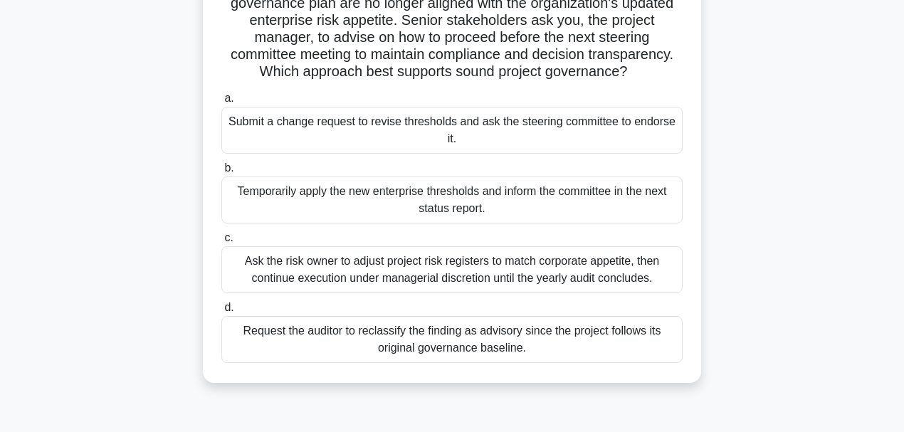
click at [262, 144] on div "Submit a change request to revise thresholds and ask the steering committee to …" at bounding box center [451, 130] width 461 height 47
click at [221, 103] on input "a. Submit a change request to revise thresholds and ask the steering committee …" at bounding box center [221, 98] width 0 height 9
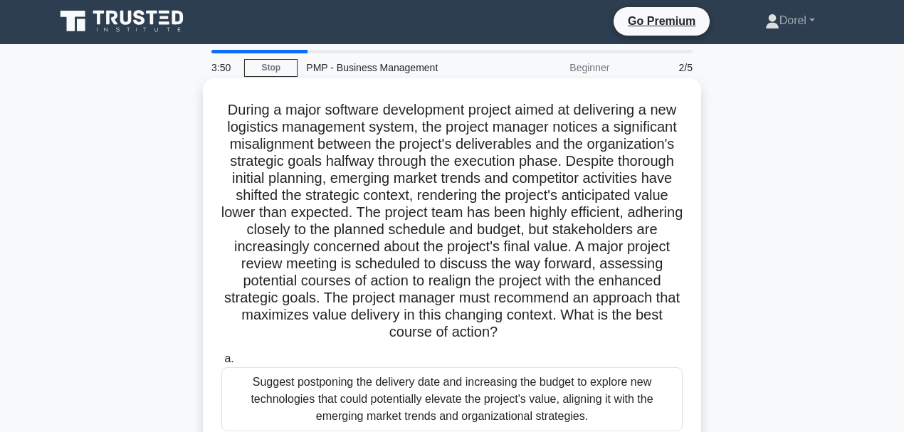
scroll to position [0, 0]
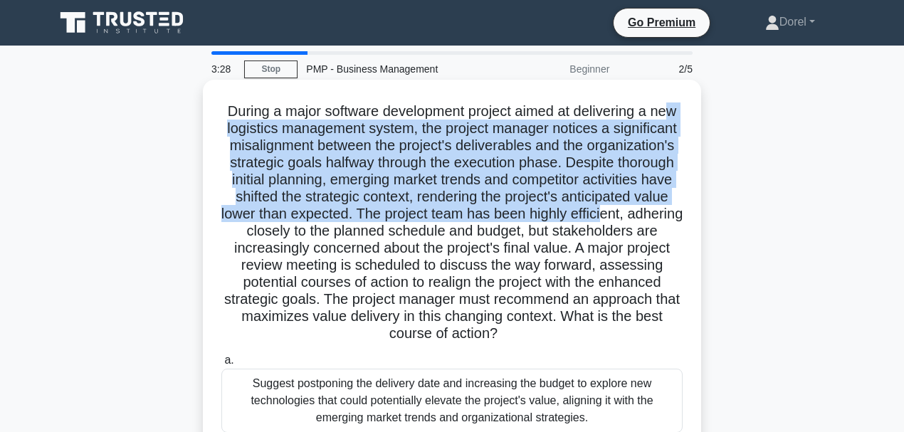
drag, startPoint x: 258, startPoint y: 128, endPoint x: 349, endPoint y: 228, distance: 135.5
click at [349, 228] on h5 "During a major software development project aimed at delivering a new logistics…" at bounding box center [452, 222] width 464 height 241
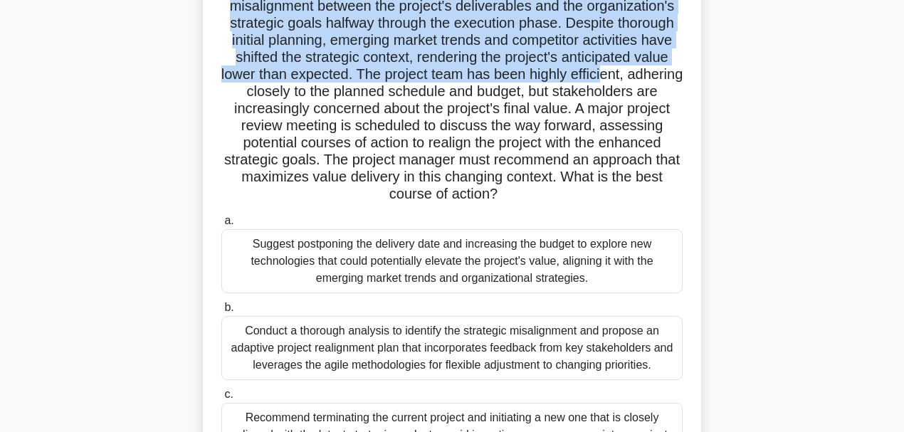
scroll to position [189, 0]
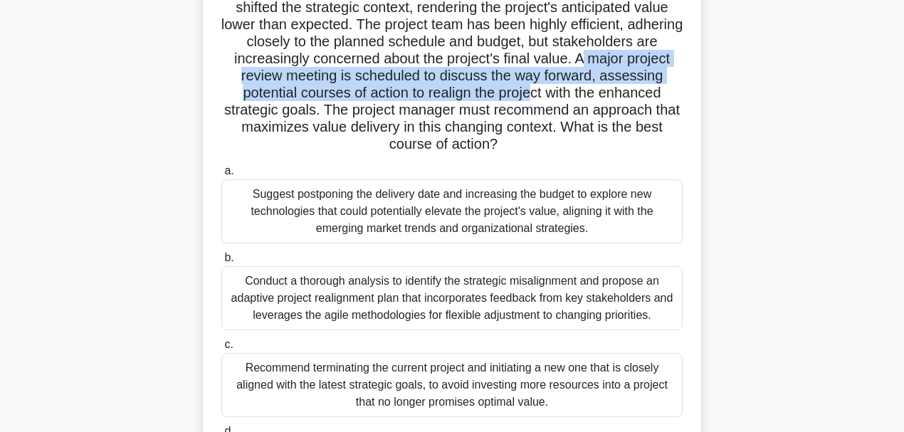
drag, startPoint x: 304, startPoint y: 77, endPoint x: 673, endPoint y: 98, distance: 370.0
click at [673, 98] on h5 "During a major software development project aimed at delivering a new logistics…" at bounding box center [452, 33] width 464 height 241
drag, startPoint x: 229, startPoint y: 127, endPoint x: 687, endPoint y: 148, distance: 458.1
click at [687, 148] on div "During a major software development project aimed at delivering a new logistics…" at bounding box center [452, 207] width 487 height 622
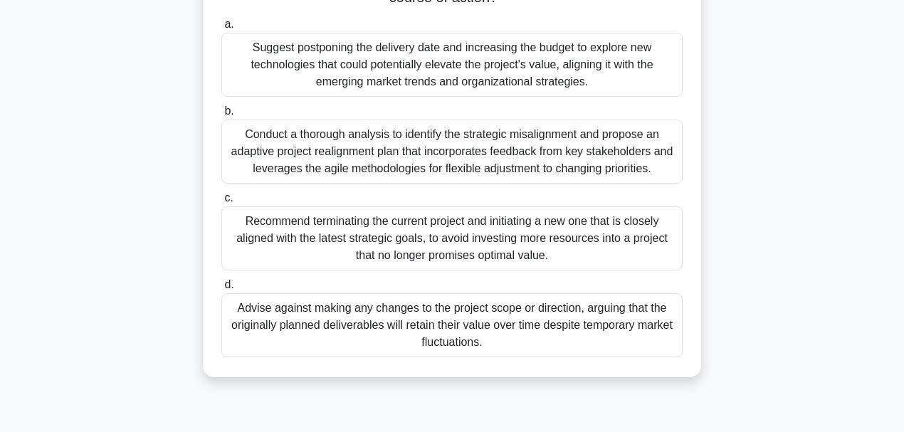
scroll to position [337, 0]
click at [315, 158] on div "Conduct a thorough analysis to identify the strategic misalignment and propose …" at bounding box center [451, 151] width 461 height 64
click at [221, 115] on input "b. Conduct a thorough analysis to identify the strategic misalignment and propo…" at bounding box center [221, 110] width 0 height 9
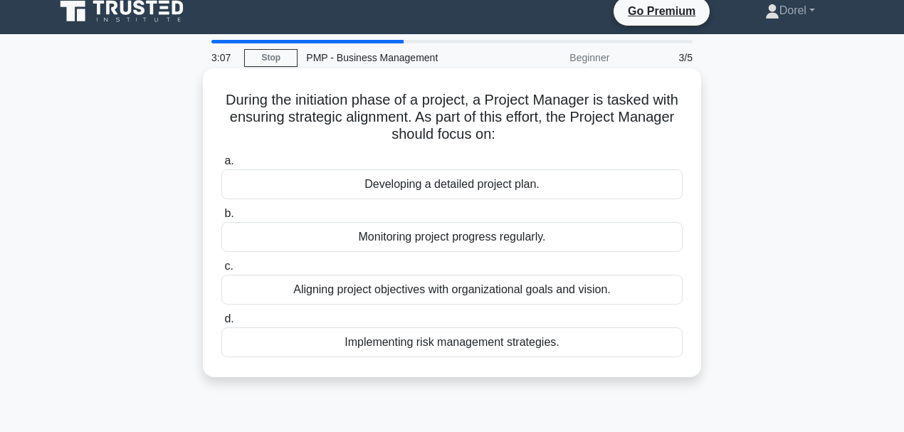
scroll to position [0, 0]
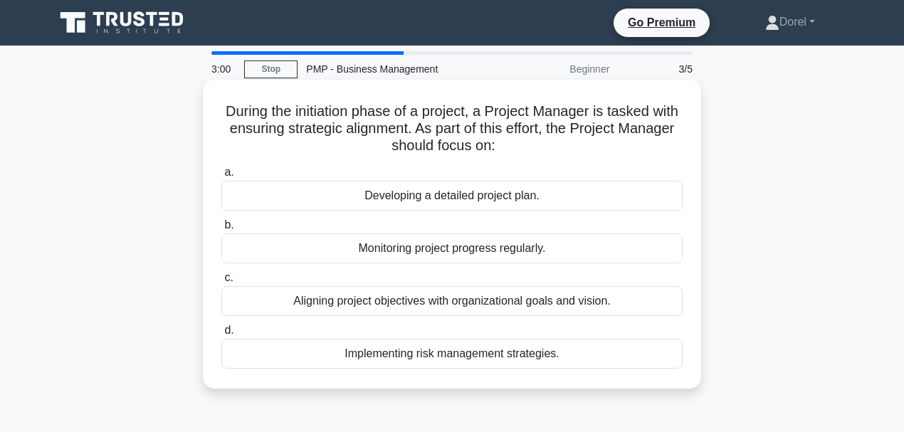
drag, startPoint x: 243, startPoint y: 133, endPoint x: 693, endPoint y: 144, distance: 450.6
click at [693, 144] on div "During the initiation phase of a project, a Project Manager is tasked with ensu…" at bounding box center [452, 233] width 487 height 297
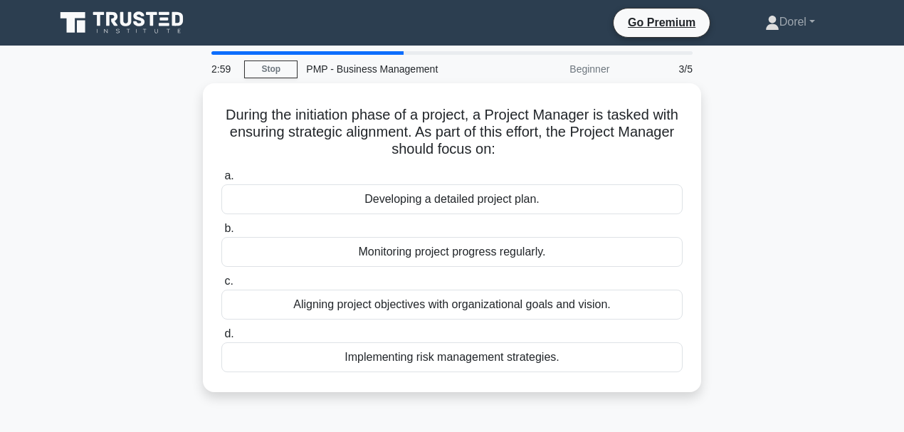
click at [164, 188] on div "During the initiation phase of a project, a Project Manager is tasked with ensu…" at bounding box center [451, 246] width 811 height 326
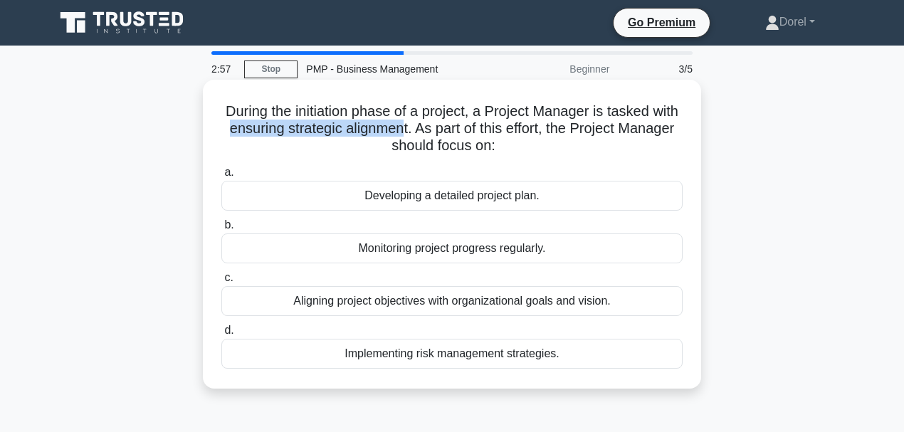
drag, startPoint x: 269, startPoint y: 130, endPoint x: 444, endPoint y: 134, distance: 175.1
click at [444, 134] on h5 "During the initiation phase of a project, a Project Manager is tasked with ensu…" at bounding box center [452, 128] width 464 height 53
click at [318, 308] on div "Aligning project objectives with organizational goals and vision." at bounding box center [451, 301] width 461 height 30
click at [221, 283] on input "c. Aligning project objectives with organizational goals and vision." at bounding box center [221, 277] width 0 height 9
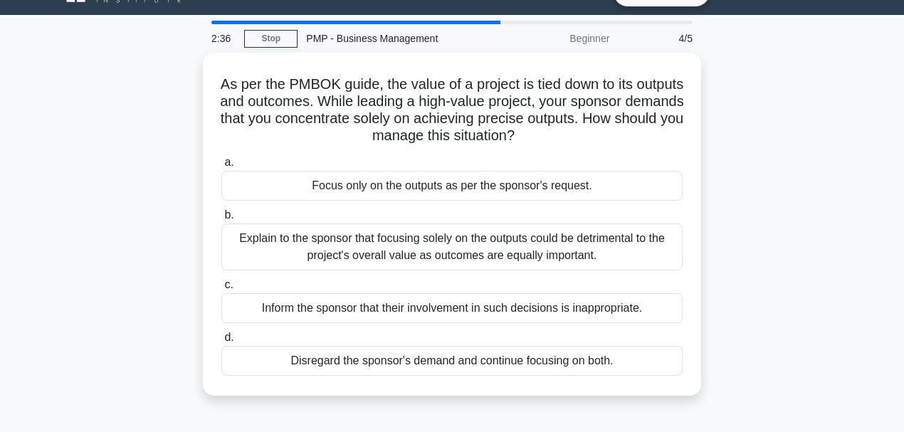
scroll to position [47, 0]
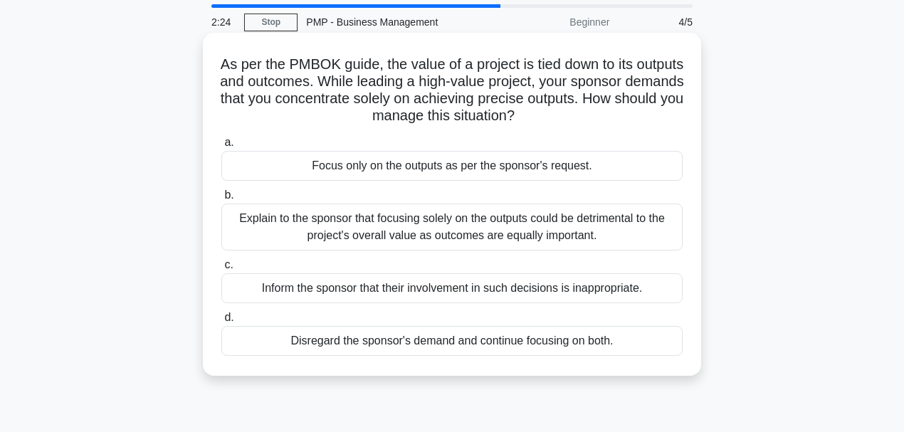
click at [283, 222] on div "Explain to the sponsor that focusing solely on the outputs could be detrimental…" at bounding box center [451, 227] width 461 height 47
click at [221, 200] on input "b. Explain to the sponsor that focusing solely on the outputs could be detrimen…" at bounding box center [221, 195] width 0 height 9
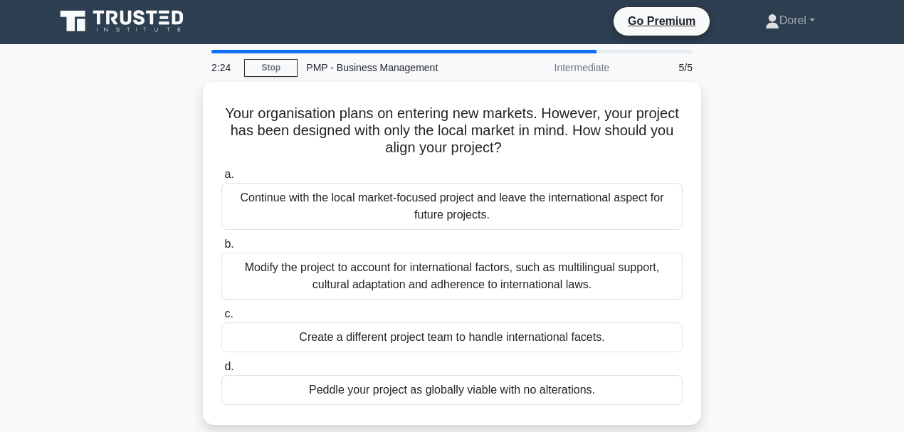
scroll to position [0, 0]
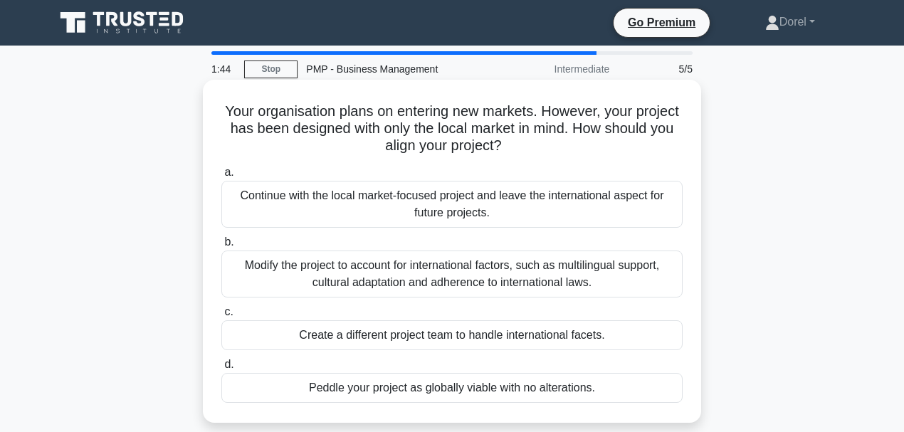
click at [534, 273] on div "Modify the project to account for international factors, such as multilingual s…" at bounding box center [451, 274] width 461 height 47
click at [221, 247] on input "b. Modify the project to account for international factors, such as multilingua…" at bounding box center [221, 242] width 0 height 9
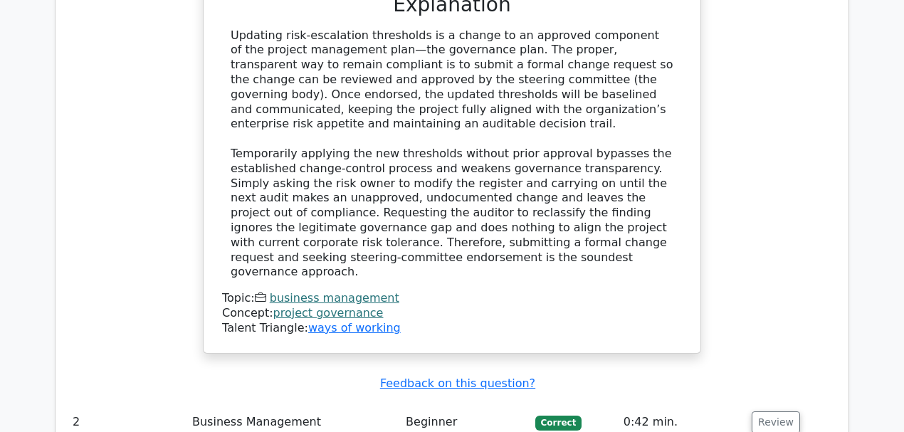
scroll to position [1803, 0]
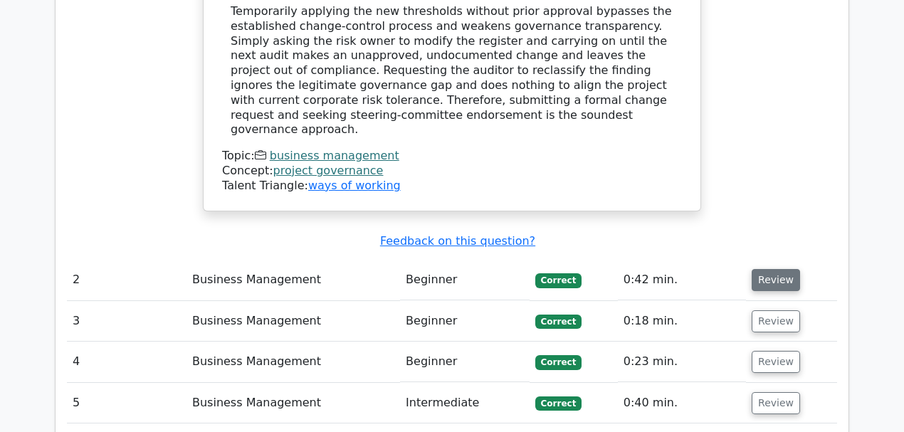
click at [770, 269] on button "Review" at bounding box center [776, 280] width 48 height 22
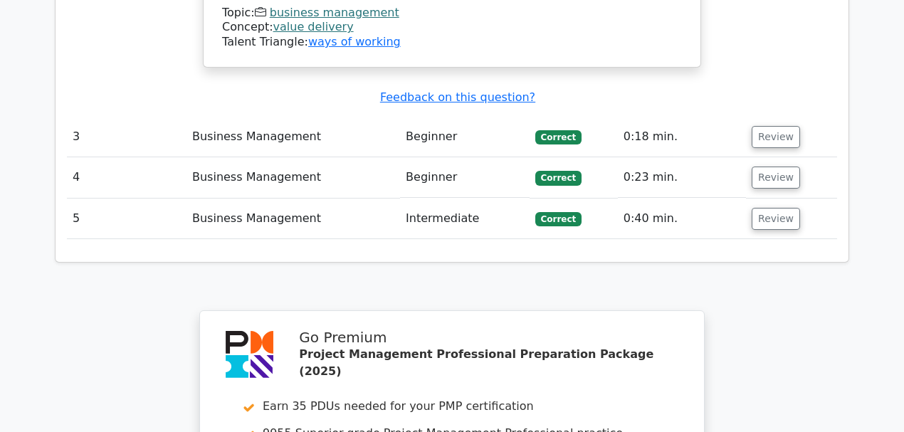
scroll to position [3463, 0]
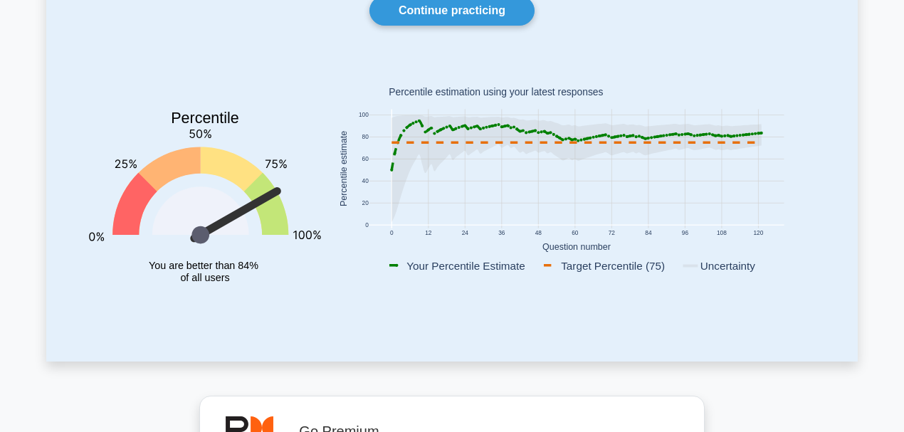
scroll to position [142, 0]
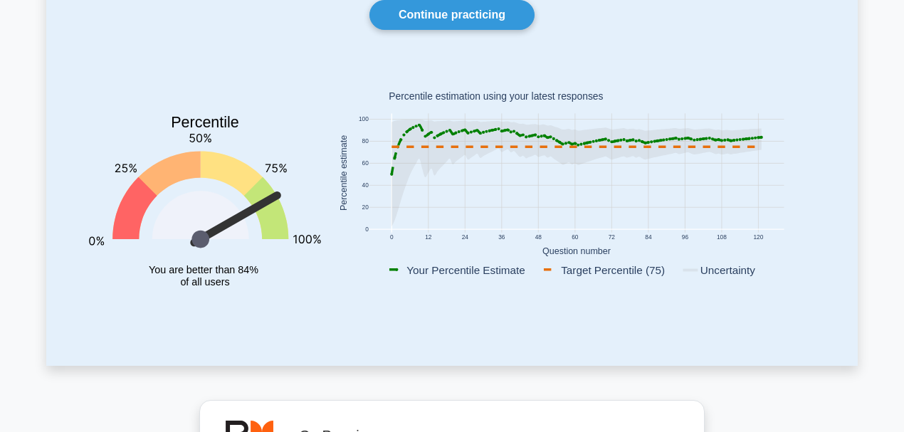
click at [253, 211] on icon at bounding box center [236, 219] width 94 height 58
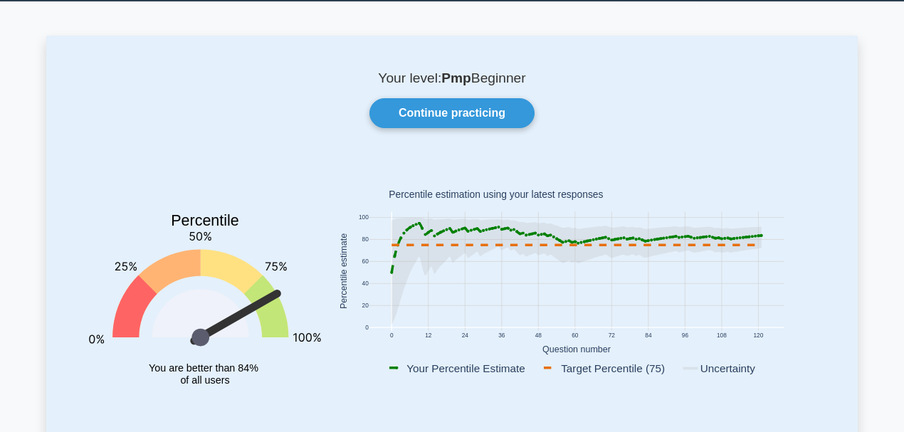
scroll to position [0, 0]
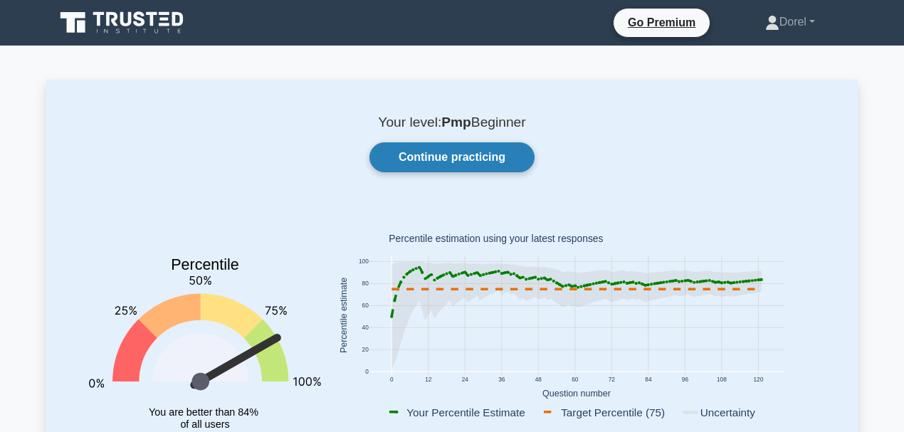
click at [475, 159] on link "Continue practicing" at bounding box center [451, 157] width 165 height 30
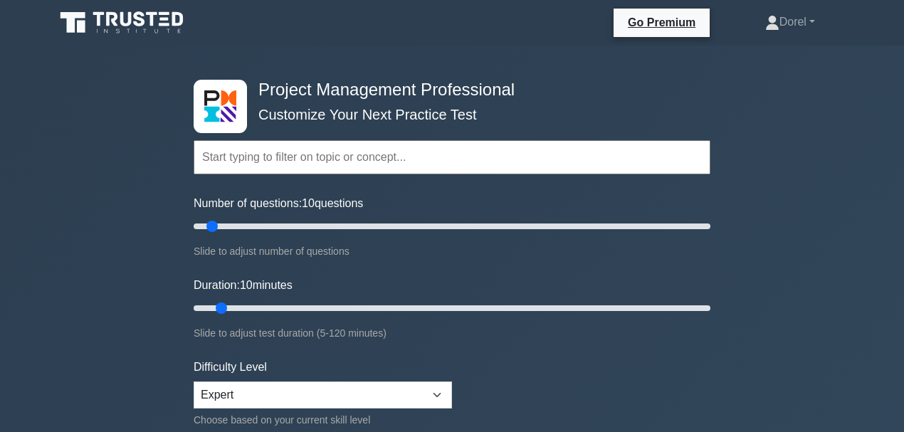
click at [401, 144] on input "text" at bounding box center [452, 157] width 517 height 34
